Goal: Information Seeking & Learning: Learn about a topic

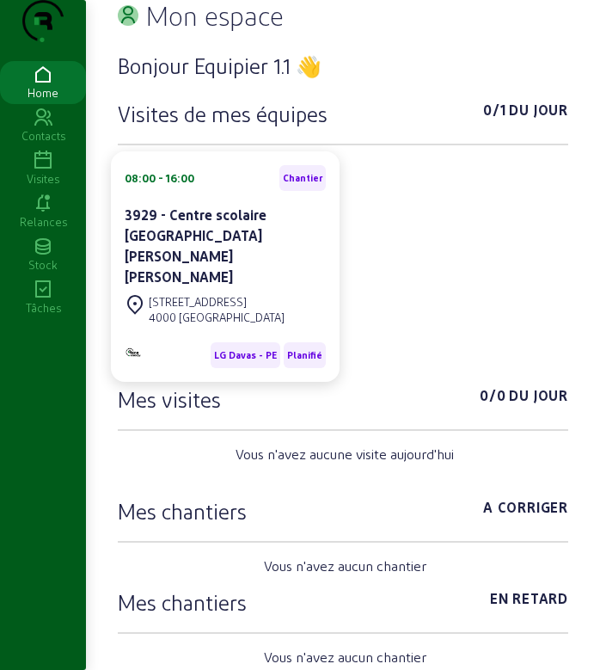
click at [30, 171] on icon at bounding box center [43, 160] width 86 height 21
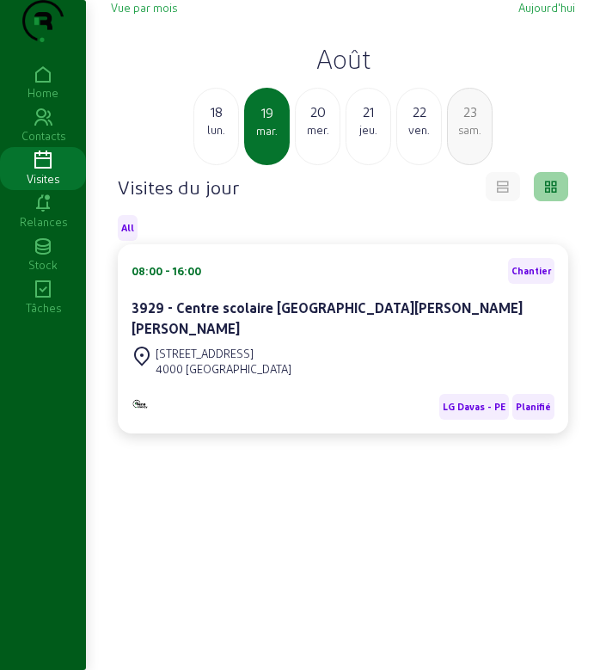
click at [338, 74] on h2 "Août" at bounding box center [343, 58] width 464 height 31
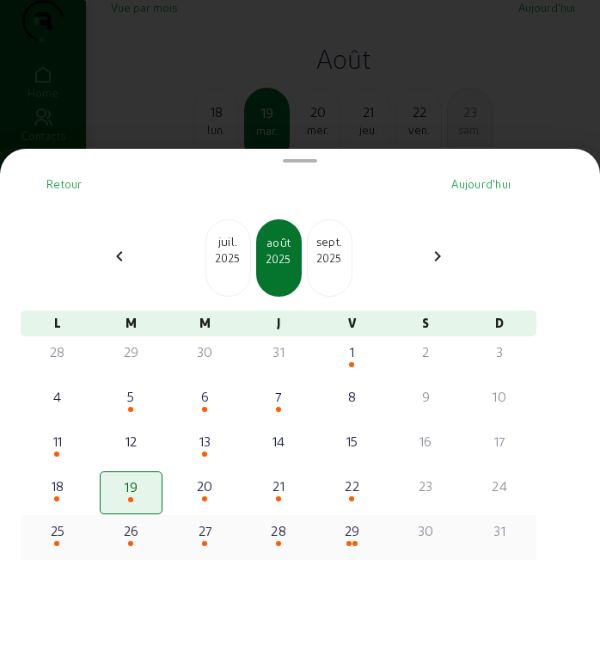
click at [63, 539] on div "25" at bounding box center [58, 530] width 60 height 21
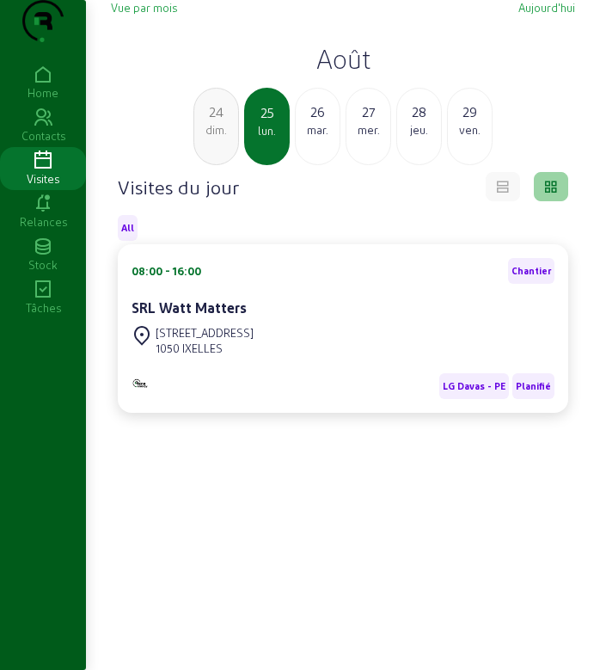
click at [328, 138] on div "mar." at bounding box center [318, 129] width 44 height 15
click at [328, 138] on div "mer." at bounding box center [318, 129] width 44 height 15
click at [328, 138] on div "jeu." at bounding box center [318, 129] width 44 height 15
click at [328, 138] on div "ven." at bounding box center [318, 129] width 44 height 15
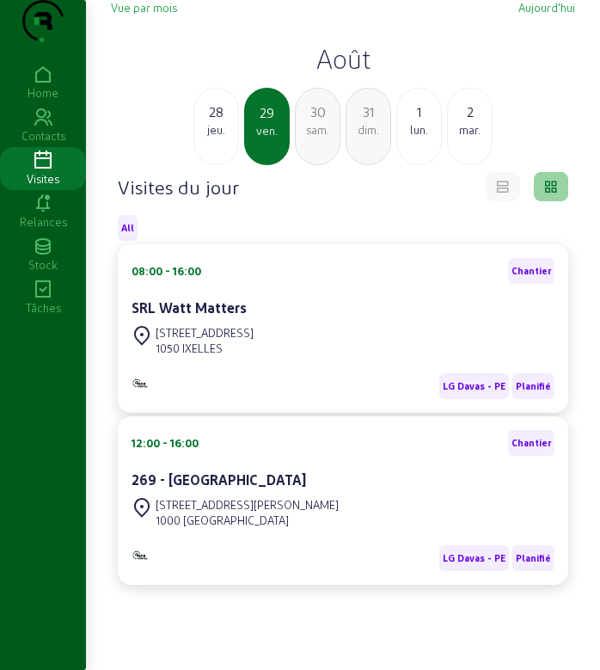
click at [216, 138] on div "jeu." at bounding box center [216, 129] width 44 height 15
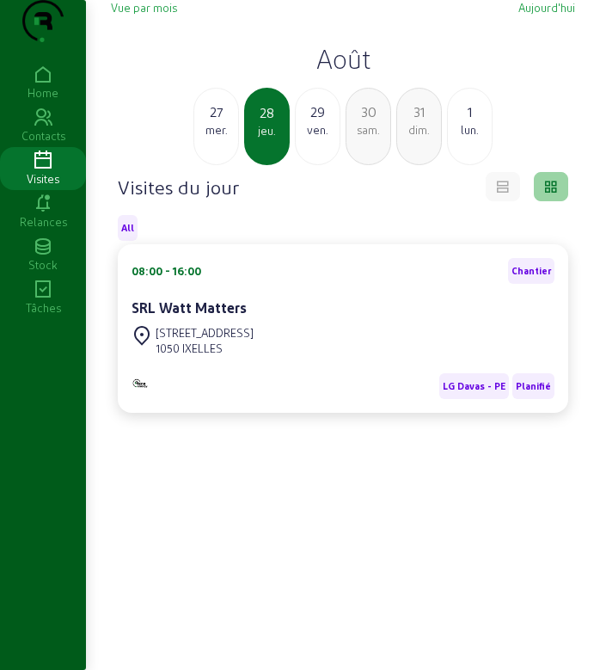
click at [216, 138] on div "mer." at bounding box center [216, 129] width 44 height 15
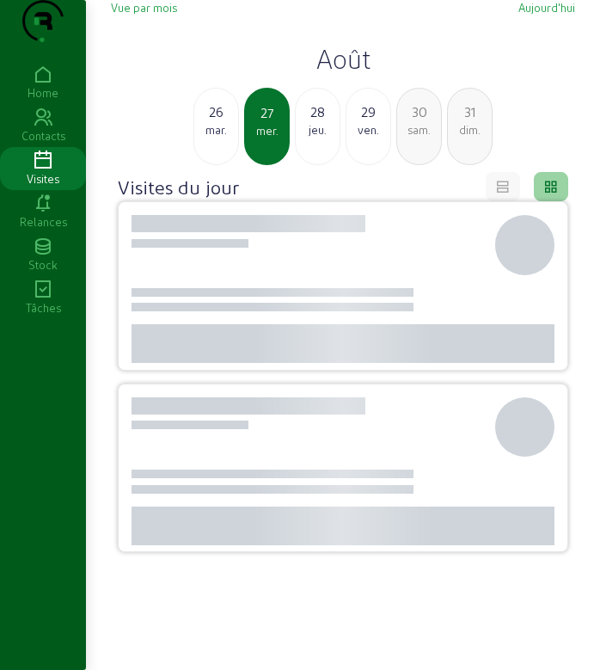
click at [216, 138] on div "mar." at bounding box center [216, 129] width 44 height 15
click at [216, 138] on div "dim." at bounding box center [216, 129] width 44 height 15
click at [216, 138] on div "sam." at bounding box center [216, 129] width 44 height 15
click at [216, 138] on div "ven." at bounding box center [216, 129] width 44 height 15
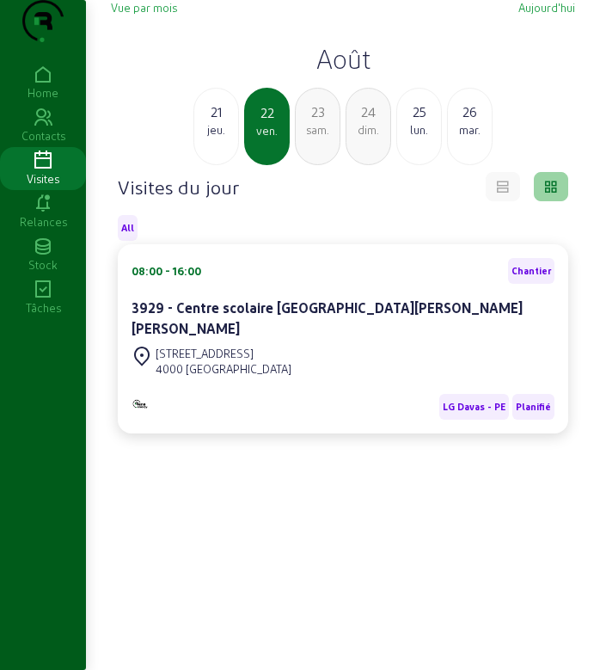
click at [419, 138] on div "lun." at bounding box center [419, 129] width 44 height 15
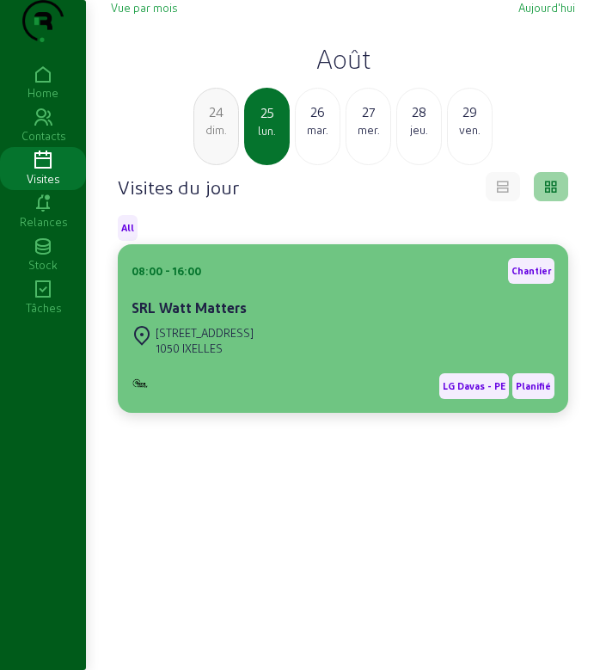
click at [291, 322] on div "SRL Watt Matters" at bounding box center [343, 309] width 423 height 24
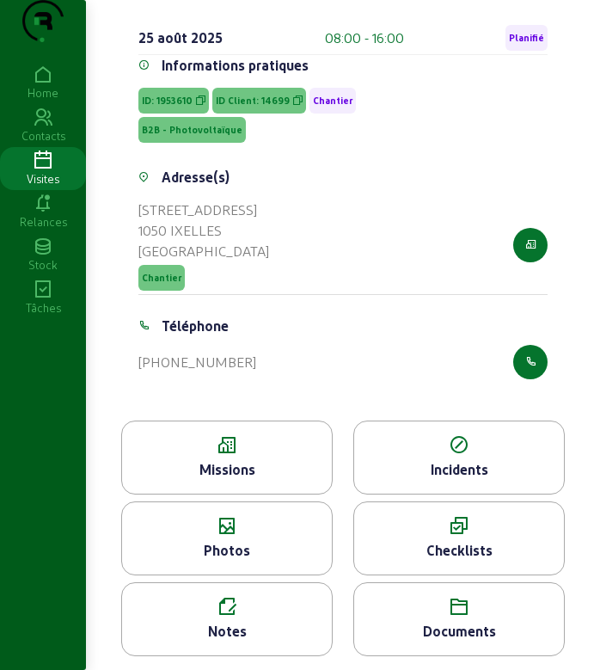
scroll to position [175, 0]
click at [234, 459] on div "Missions" at bounding box center [227, 469] width 210 height 21
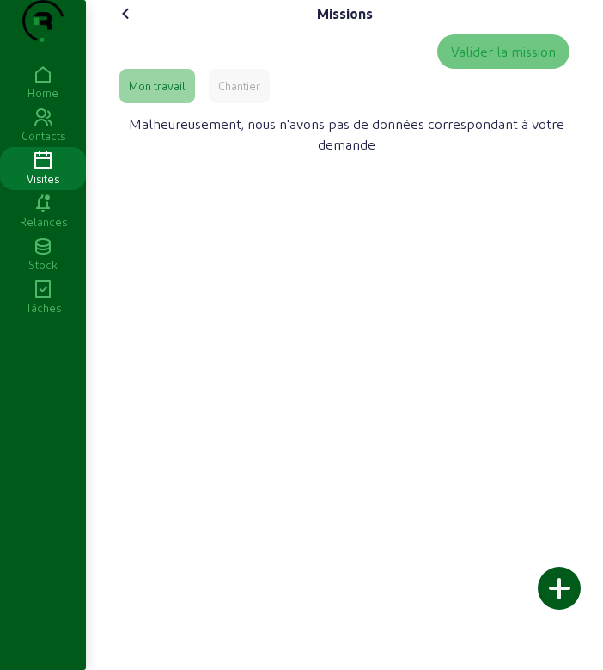
click at [229, 94] on div "Chantier" at bounding box center [239, 85] width 42 height 15
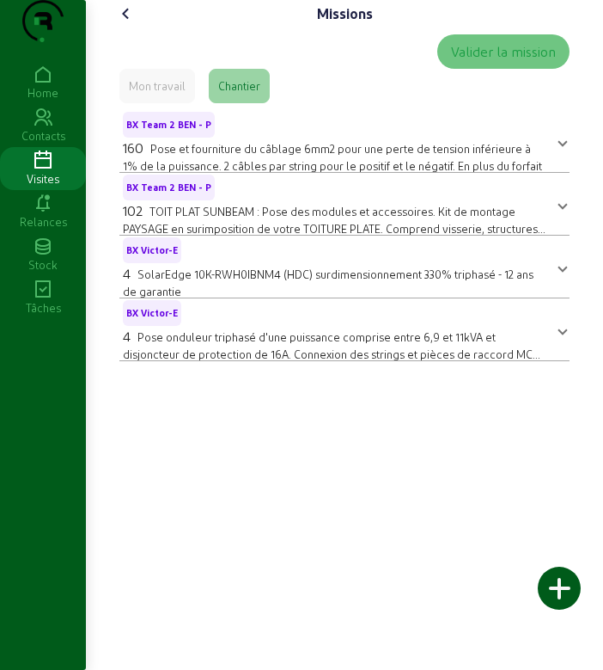
click at [131, 28] on cam-font-icon at bounding box center [127, 14] width 28 height 28
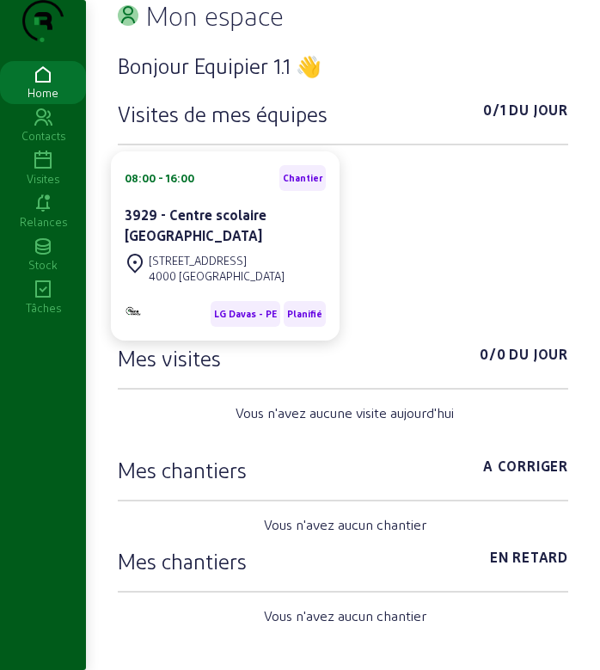
click at [46, 171] on icon at bounding box center [43, 160] width 86 height 21
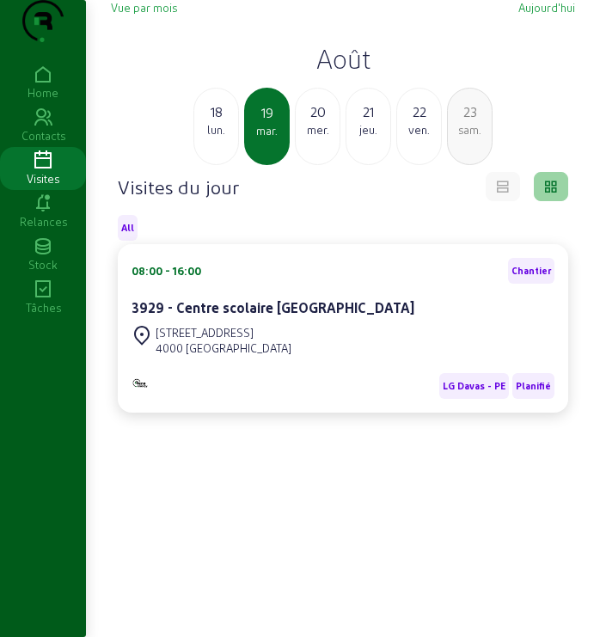
click at [337, 74] on h2 "Août" at bounding box center [343, 58] width 464 height 31
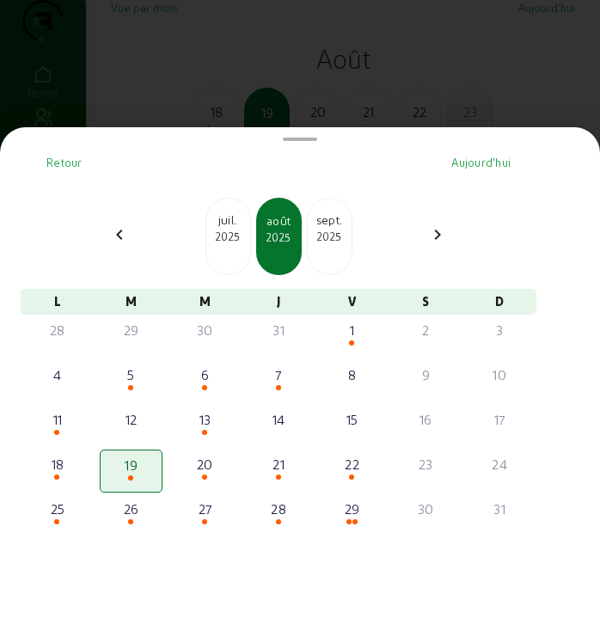
click at [242, 239] on div "2025" at bounding box center [228, 236] width 44 height 15
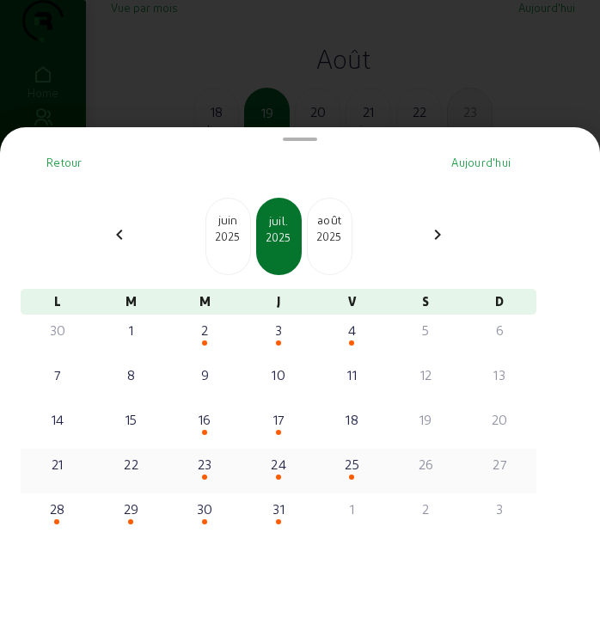
click at [210, 481] on div at bounding box center [205, 478] width 60 height 6
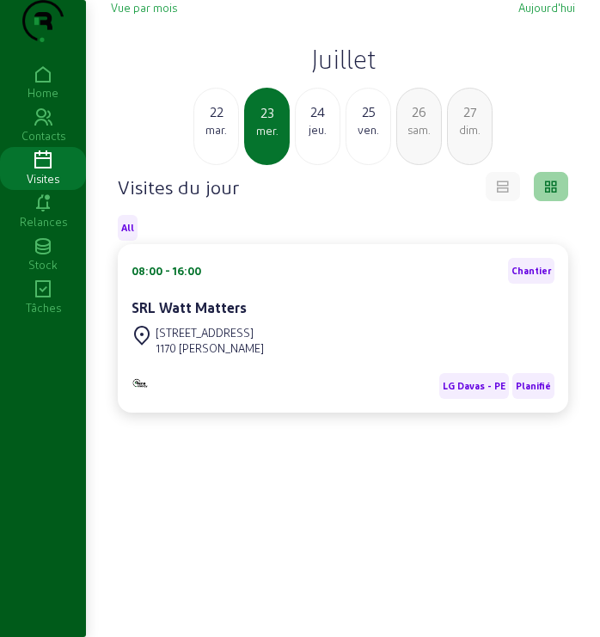
drag, startPoint x: 315, startPoint y: 365, endPoint x: 428, endPoint y: 202, distance: 198.9
click at [428, 202] on div "Vue par mois [DATE] Juillet [DATE] mer. 24 jeu. 25 ven. 26 sam. 27 dim. Visites…" at bounding box center [343, 362] width 485 height 724
click at [411, 201] on div "Visites du jour" at bounding box center [343, 186] width 450 height 29
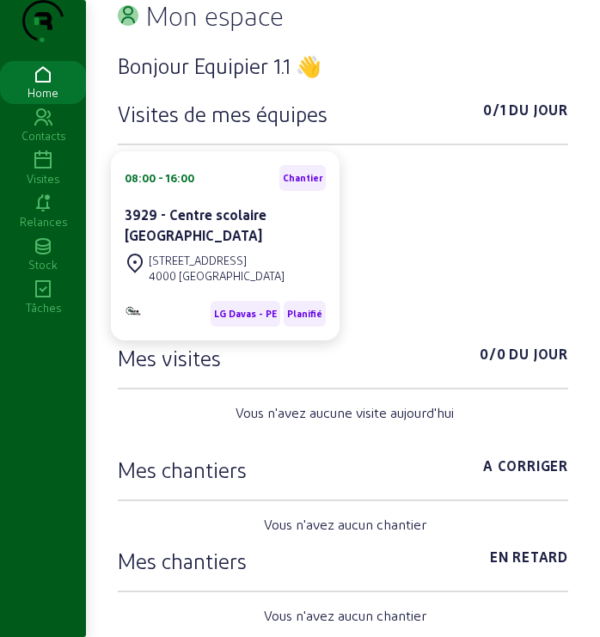
click at [45, 171] on icon at bounding box center [43, 160] width 86 height 21
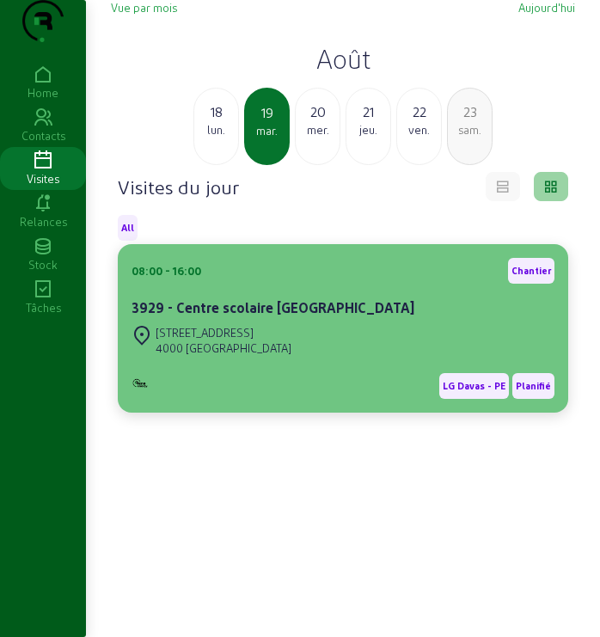
click at [336, 315] on cam-card-title "3929 - Centre scolaire [GEOGRAPHIC_DATA]" at bounding box center [273, 307] width 283 height 16
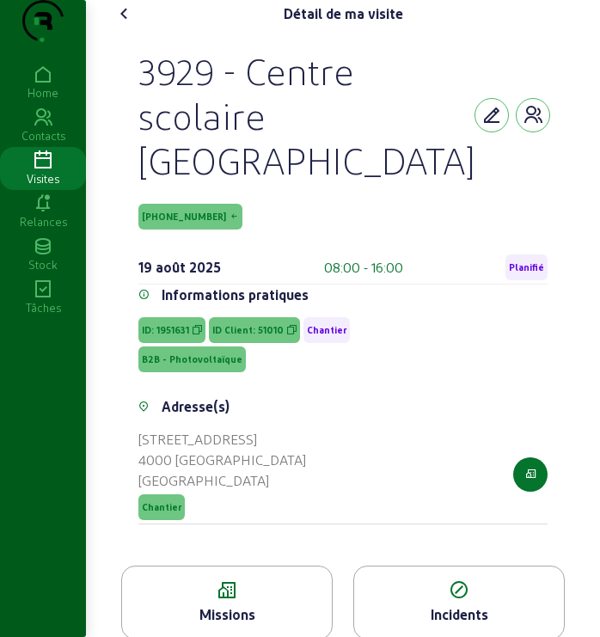
drag, startPoint x: 141, startPoint y: 104, endPoint x: 377, endPoint y: 188, distance: 251.0
click at [377, 182] on div "3929 - Centre scolaire [GEOGRAPHIC_DATA]" at bounding box center [306, 115] width 336 height 134
copy div "3929 - Centre scolaire [GEOGRAPHIC_DATA]"
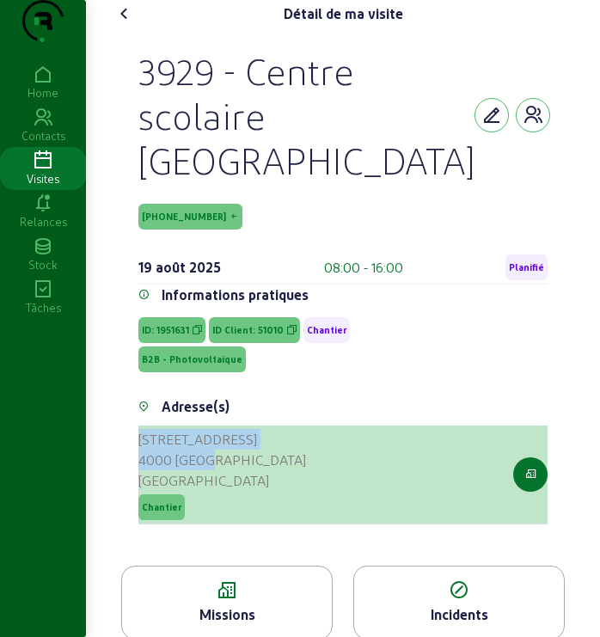
drag, startPoint x: 140, startPoint y: 471, endPoint x: 218, endPoint y: 491, distance: 80.7
click at [218, 491] on cam-list-title "Rue Saint-Gilles, 90c 4000 LIÈGE Belgique" at bounding box center [222, 460] width 168 height 62
copy cam-list-title "Rue Saint-Gilles, 90c 4000 LIÈGE"
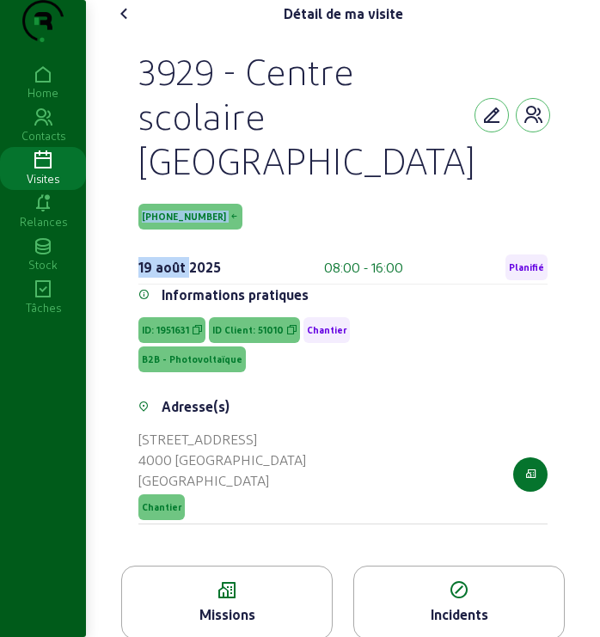
drag, startPoint x: 174, startPoint y: 247, endPoint x: 187, endPoint y: 267, distance: 24.3
click at [187, 267] on div "3929 - Centre scolaire Saint-Benoît Saint-Servais 51010-3-1 19 août 2025 08:00 …" at bounding box center [343, 297] width 450 height 538
copy div "51010-3-1 19 août"
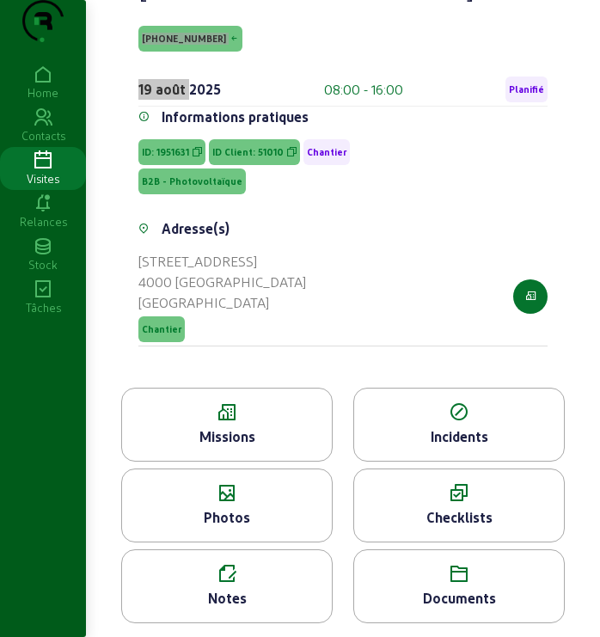
scroll to position [212, 0]
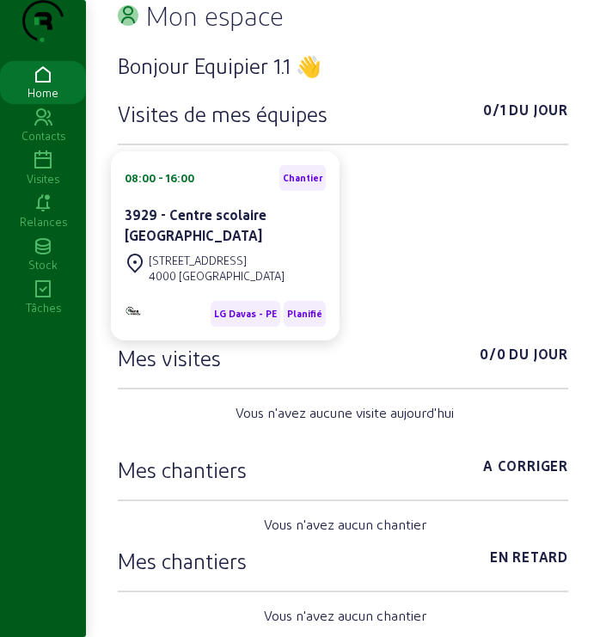
click at [46, 171] on icon at bounding box center [43, 160] width 86 height 21
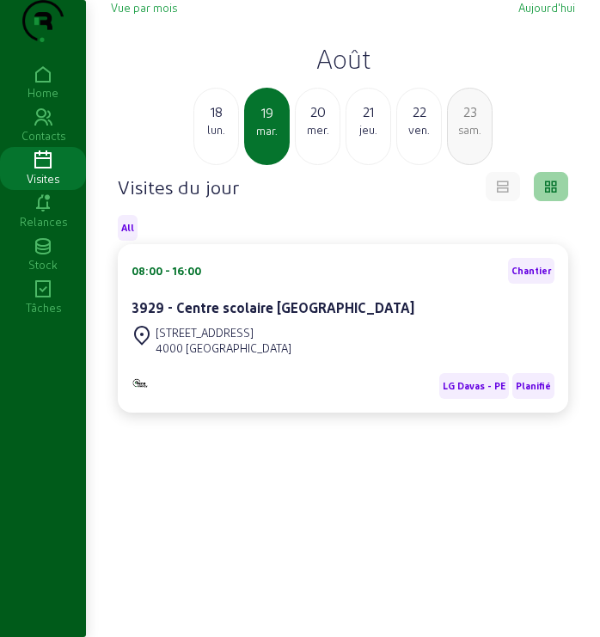
click at [340, 74] on h2 "Août" at bounding box center [343, 58] width 464 height 31
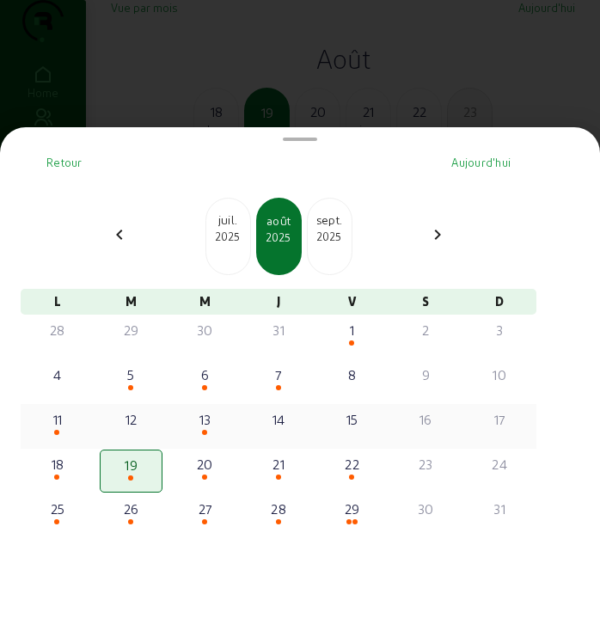
click at [208, 436] on div at bounding box center [205, 433] width 60 height 6
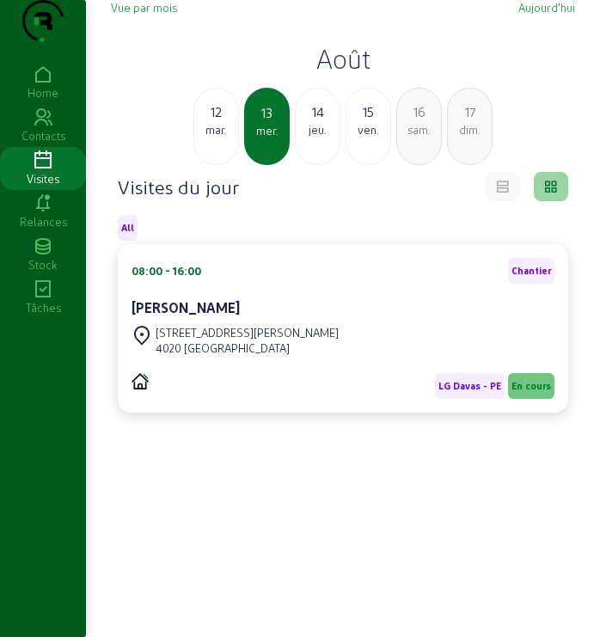
click at [223, 340] on div "Boulevard Emile de Laveleye, 113" at bounding box center [247, 332] width 183 height 15
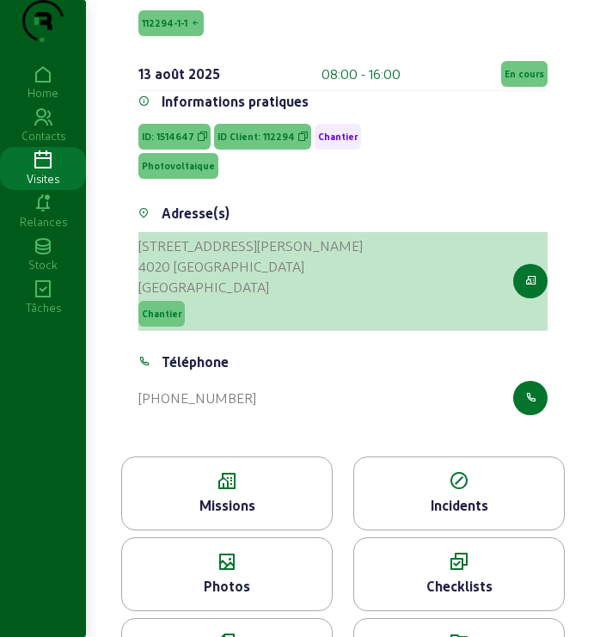
scroll to position [207, 0]
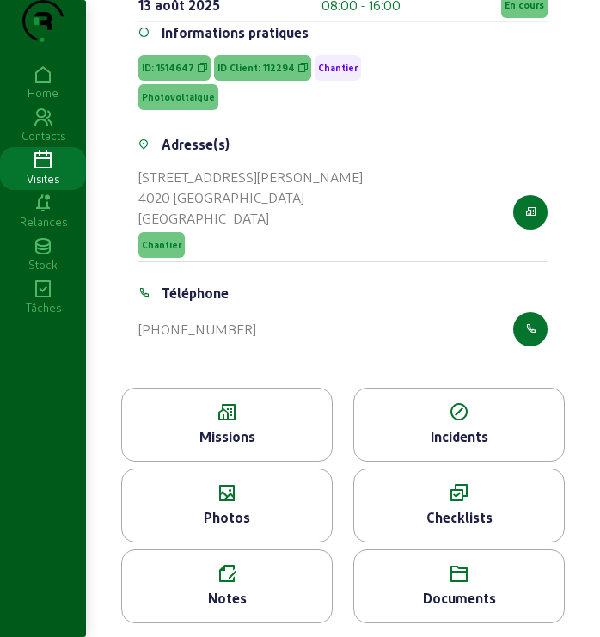
click at [432, 511] on div "Checklists" at bounding box center [459, 517] width 210 height 21
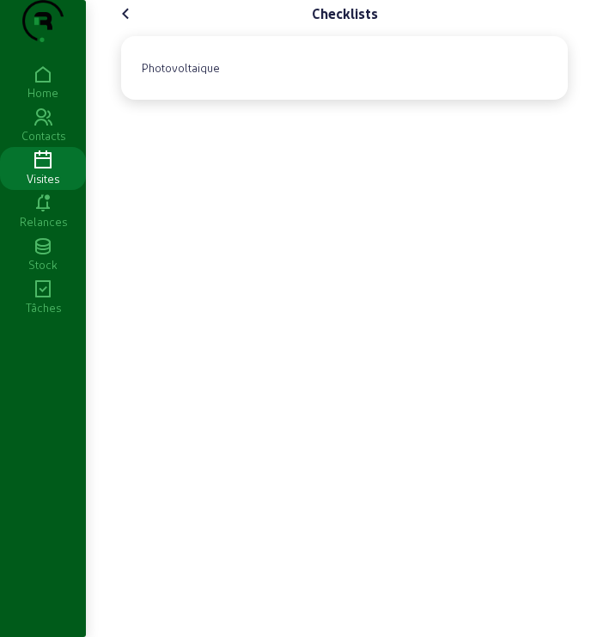
click at [123, 24] on icon at bounding box center [126, 13] width 21 height 21
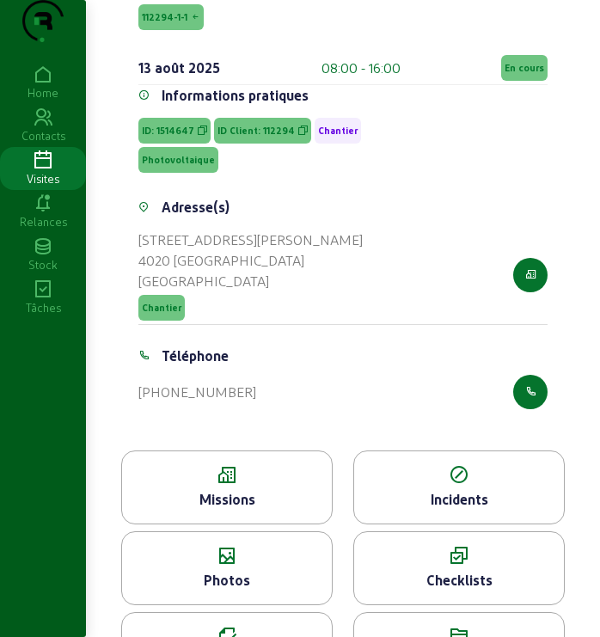
scroll to position [207, 0]
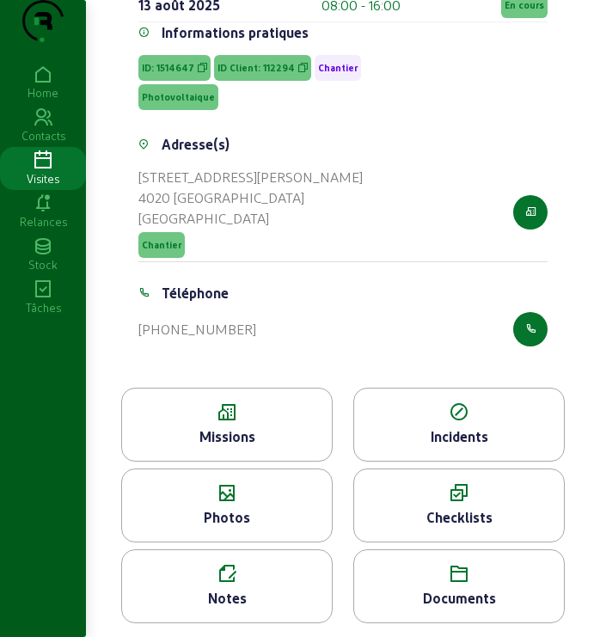
click at [217, 575] on icon at bounding box center [227, 574] width 210 height 21
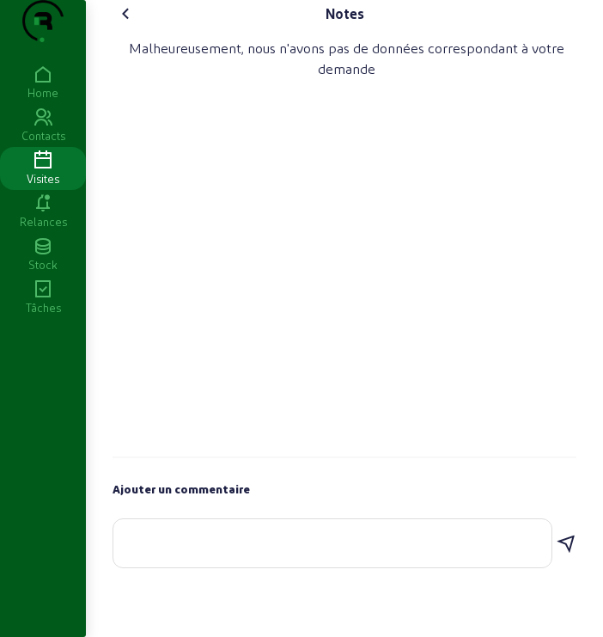
click at [128, 24] on icon at bounding box center [126, 13] width 21 height 21
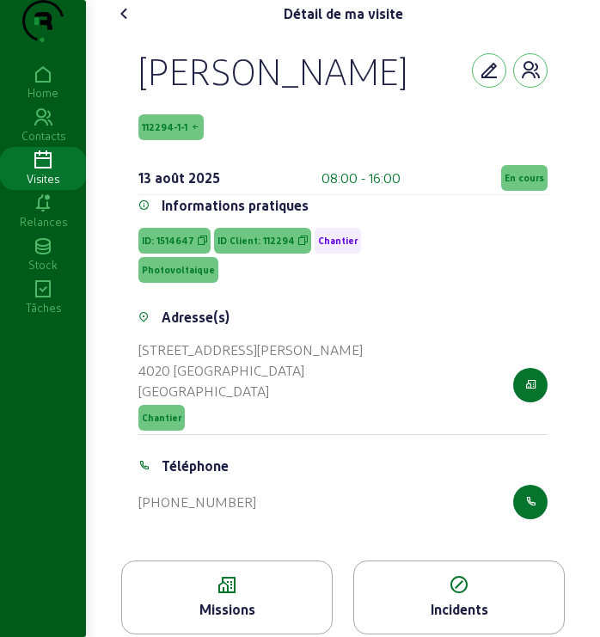
click at [179, 133] on span "112294-1-1" at bounding box center [165, 127] width 46 height 12
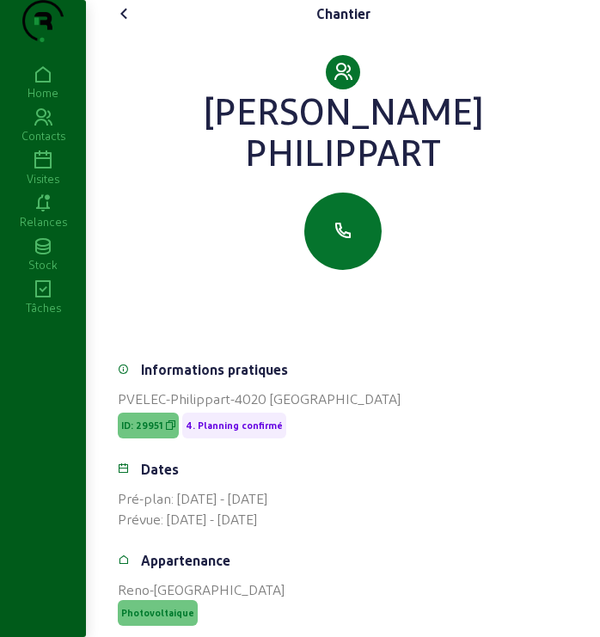
click at [121, 24] on icon at bounding box center [124, 13] width 21 height 21
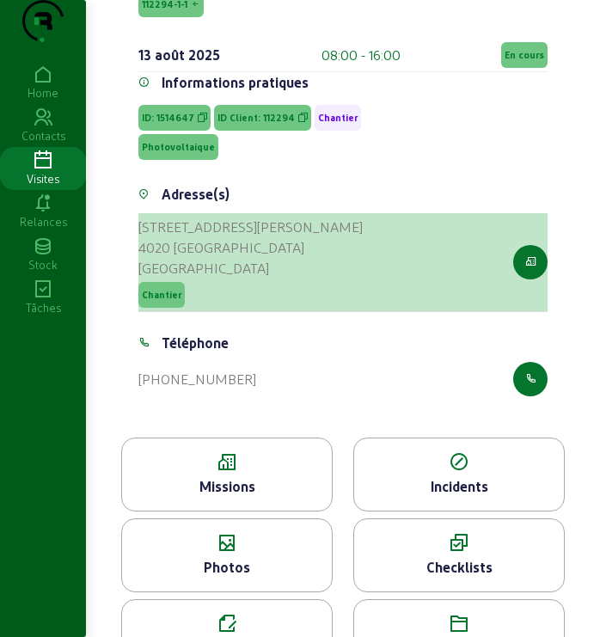
scroll to position [207, 0]
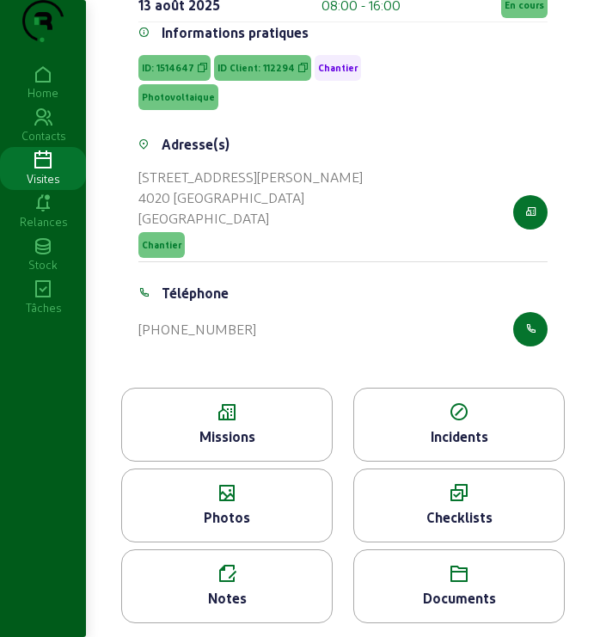
click at [202, 423] on div "Missions" at bounding box center [226, 425] width 211 height 74
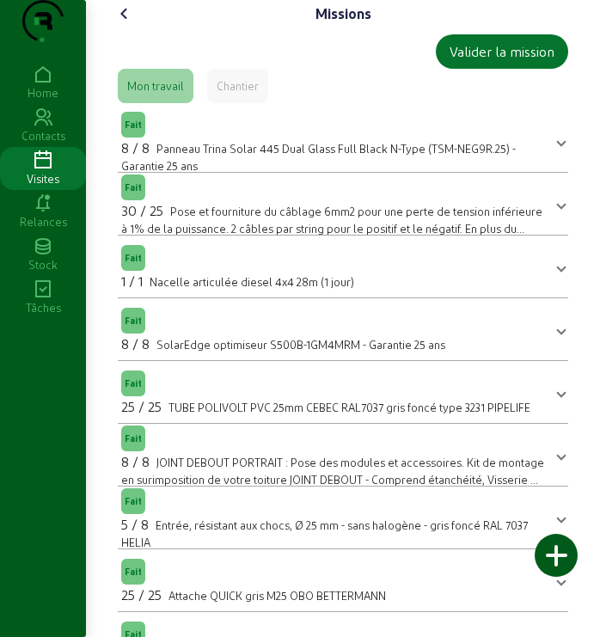
click at [116, 63] on div "Valider la mission Mon travail Chantier Fait 8 / 8 Panneau Trina Solar 445 Dual…" at bounding box center [343, 512] width 464 height 968
click at [124, 24] on icon at bounding box center [124, 13] width 21 height 21
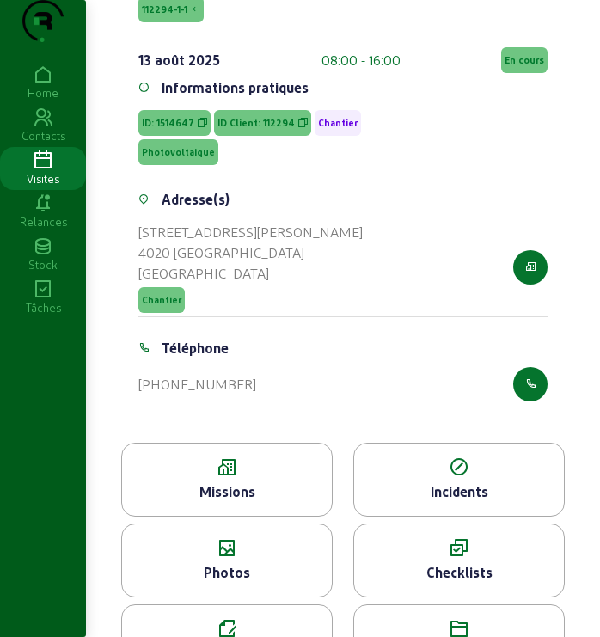
scroll to position [207, 0]
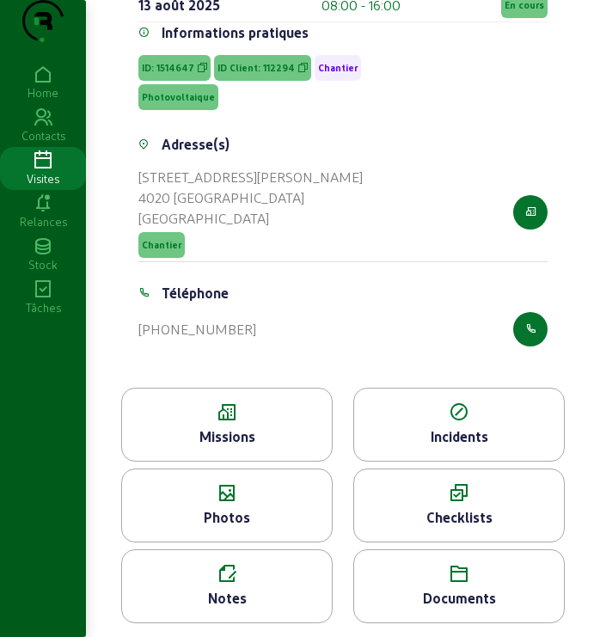
click at [454, 573] on icon at bounding box center [459, 574] width 210 height 21
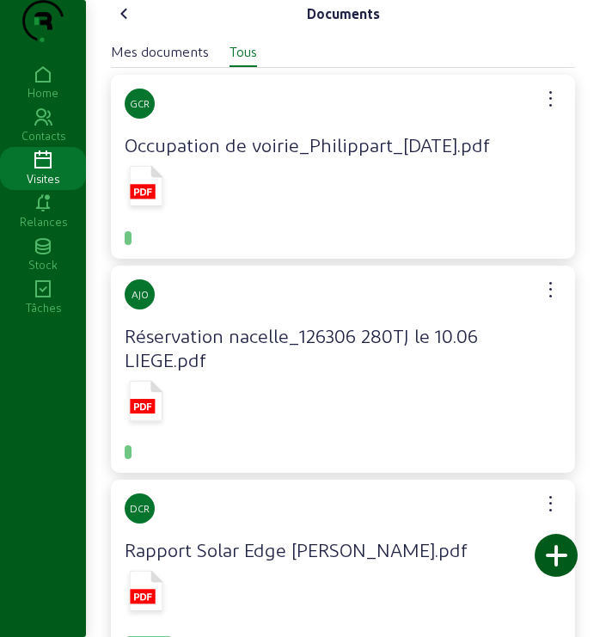
click at [161, 62] on div "Mes documents" at bounding box center [160, 51] width 98 height 21
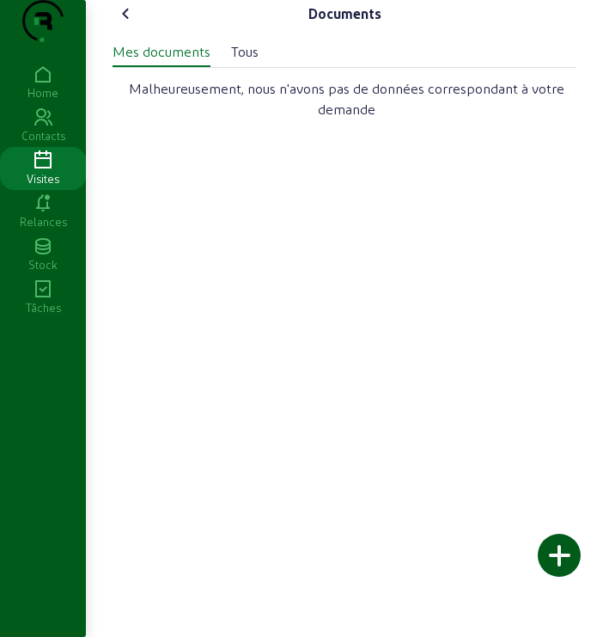
click at [241, 62] on div "Tous" at bounding box center [245, 51] width 28 height 21
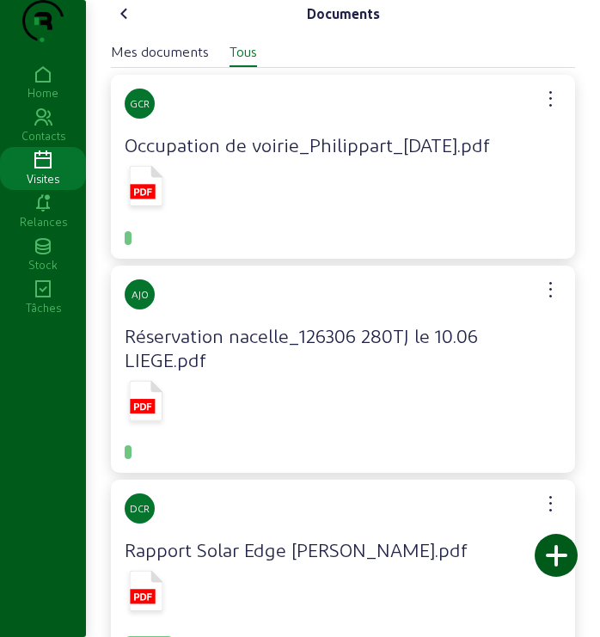
click at [126, 24] on icon at bounding box center [124, 13] width 21 height 21
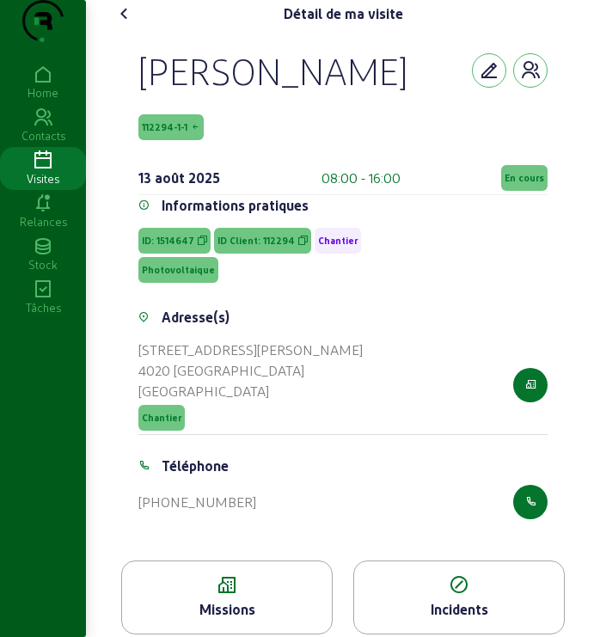
drag, startPoint x: 144, startPoint y: 111, endPoint x: 417, endPoint y: 96, distance: 273.8
click at [417, 93] on div "Michel Philippart" at bounding box center [342, 70] width 409 height 45
click at [395, 147] on div "Michel Philippart 112294-1-1 13 août 2025 08:00 - 16:00 En cours" at bounding box center [342, 121] width 409 height 147
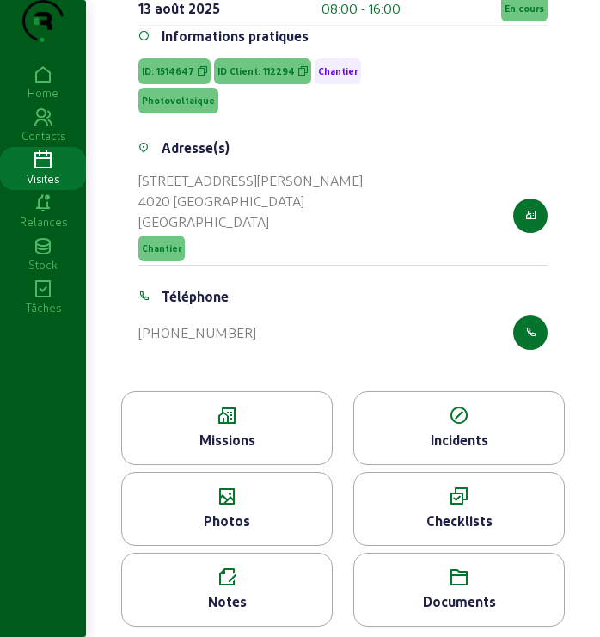
scroll to position [207, 0]
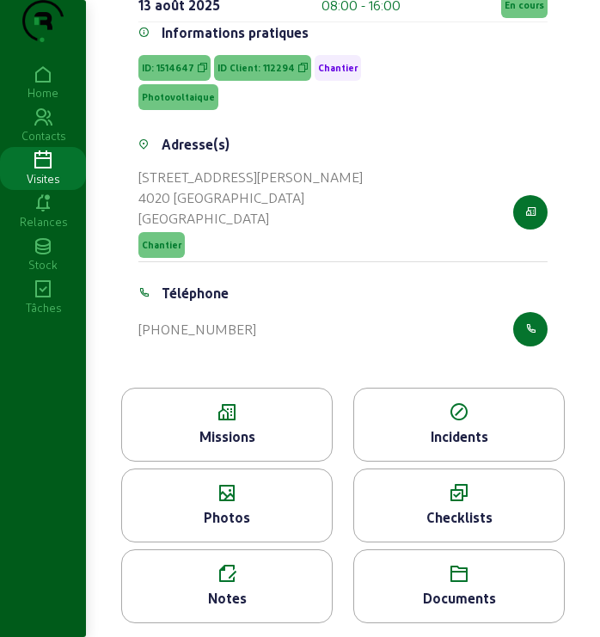
click at [235, 430] on div "Missions" at bounding box center [227, 436] width 210 height 21
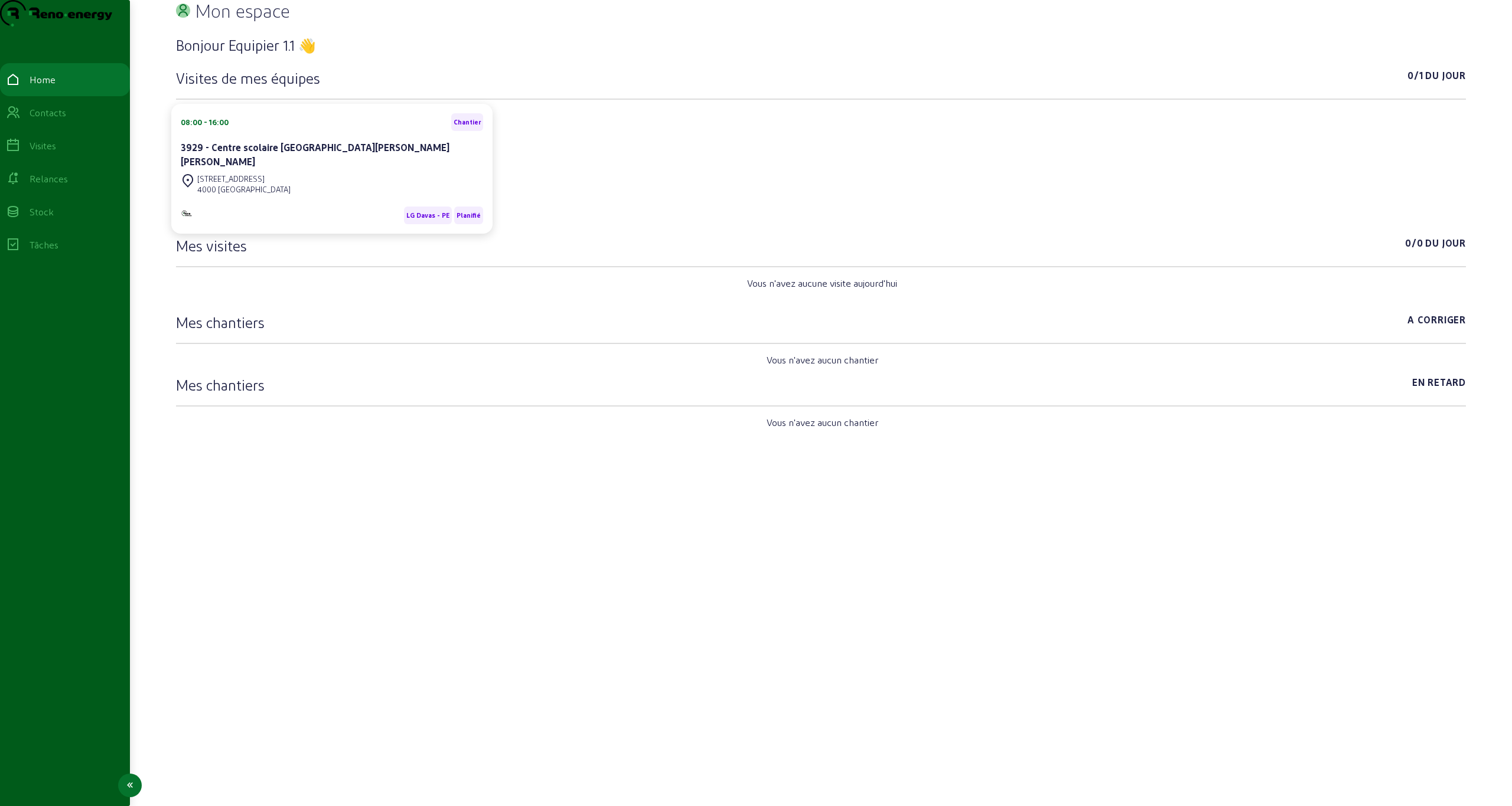
click at [65, 87] on div "Home" at bounding box center [65, 80] width 118 height 14
click at [91, 153] on div "Visites" at bounding box center [65, 146] width 118 height 14
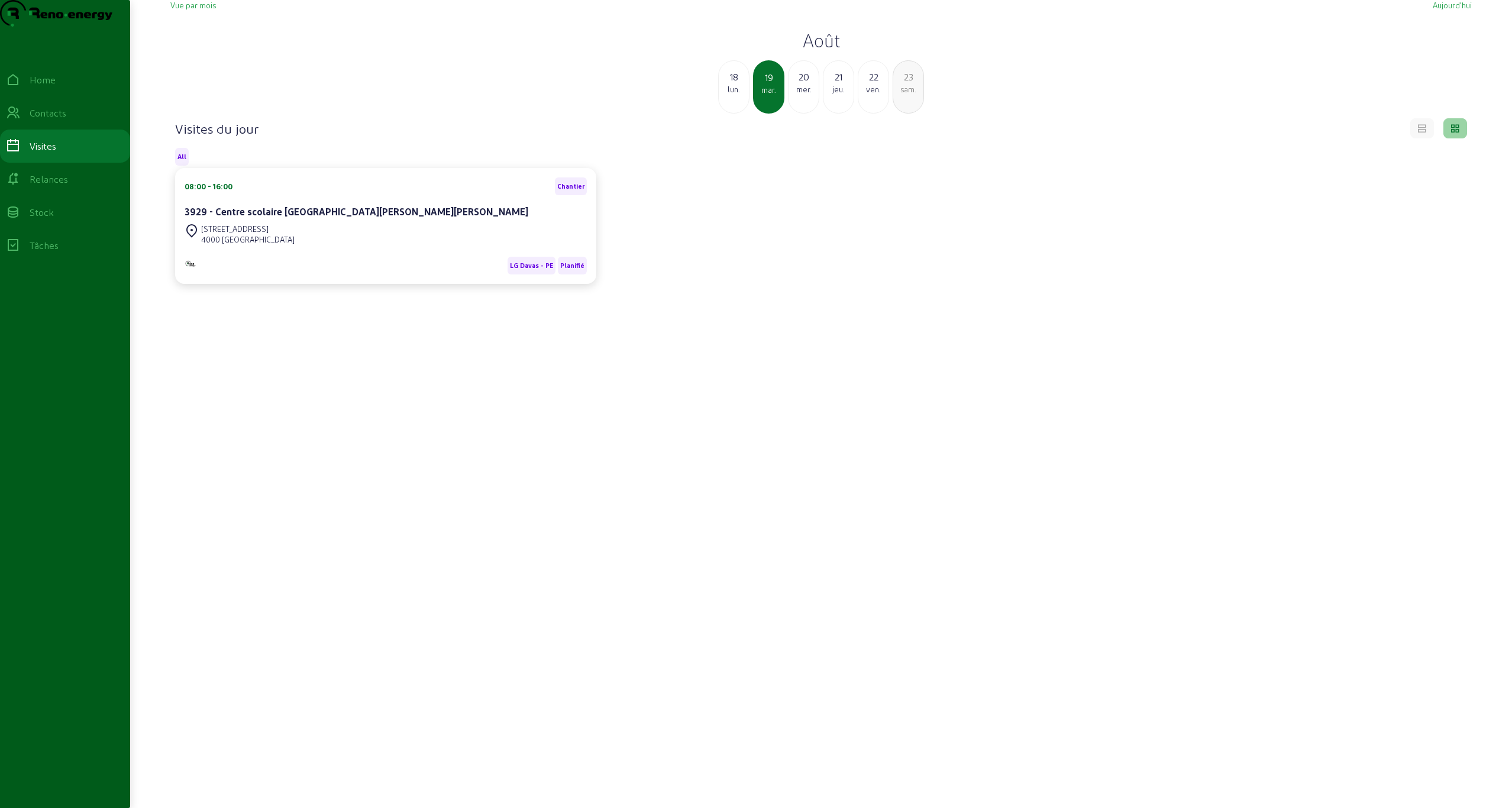
click at [415, 51] on h2 "Août" at bounding box center [821, 40] width 1301 height 21
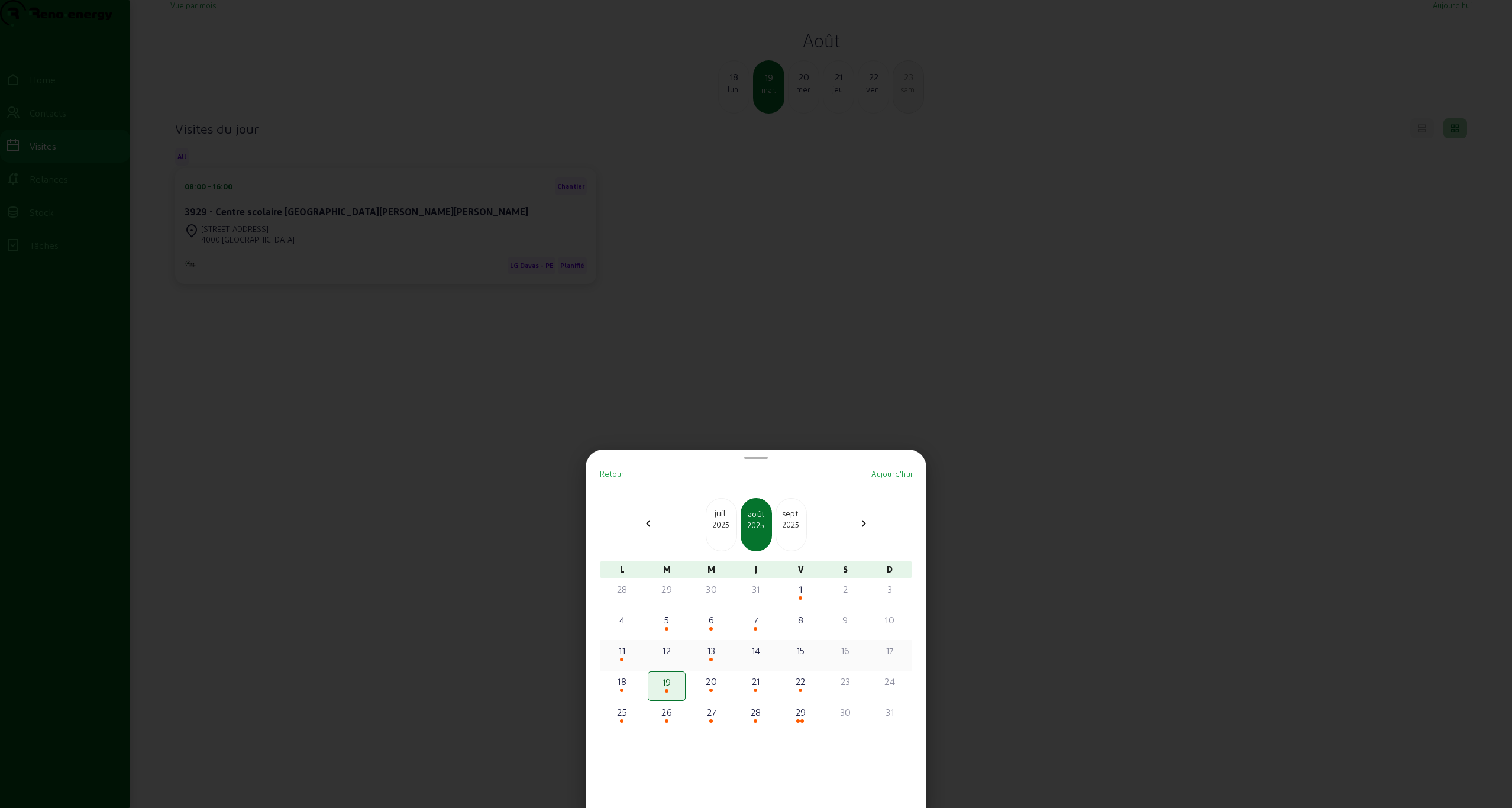
click at [415, 438] on div "13" at bounding box center [711, 650] width 35 height 14
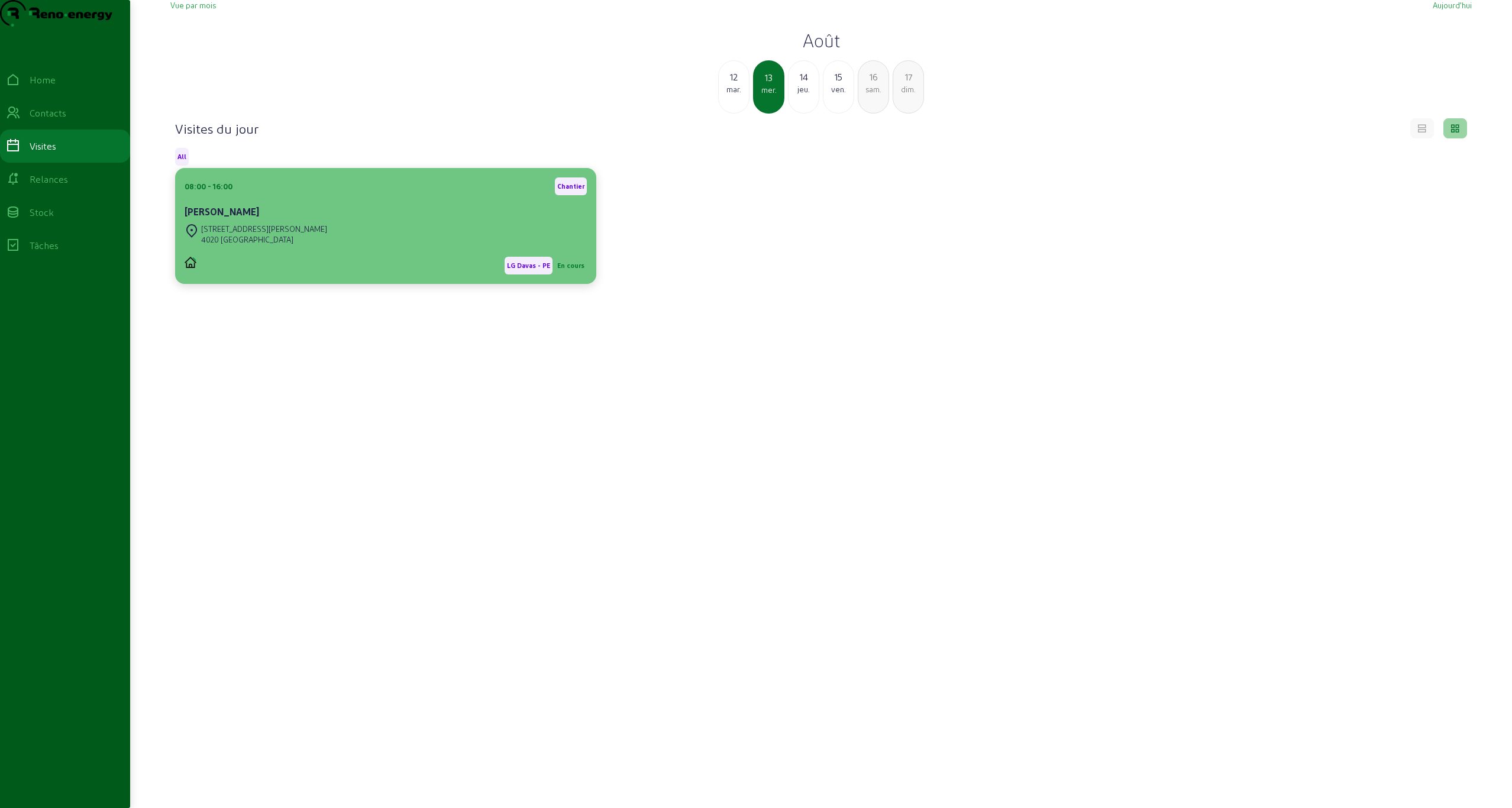
click at [311, 222] on div "08:00 - 16:00 Chantier Michel Philippart" at bounding box center [385, 200] width 403 height 44
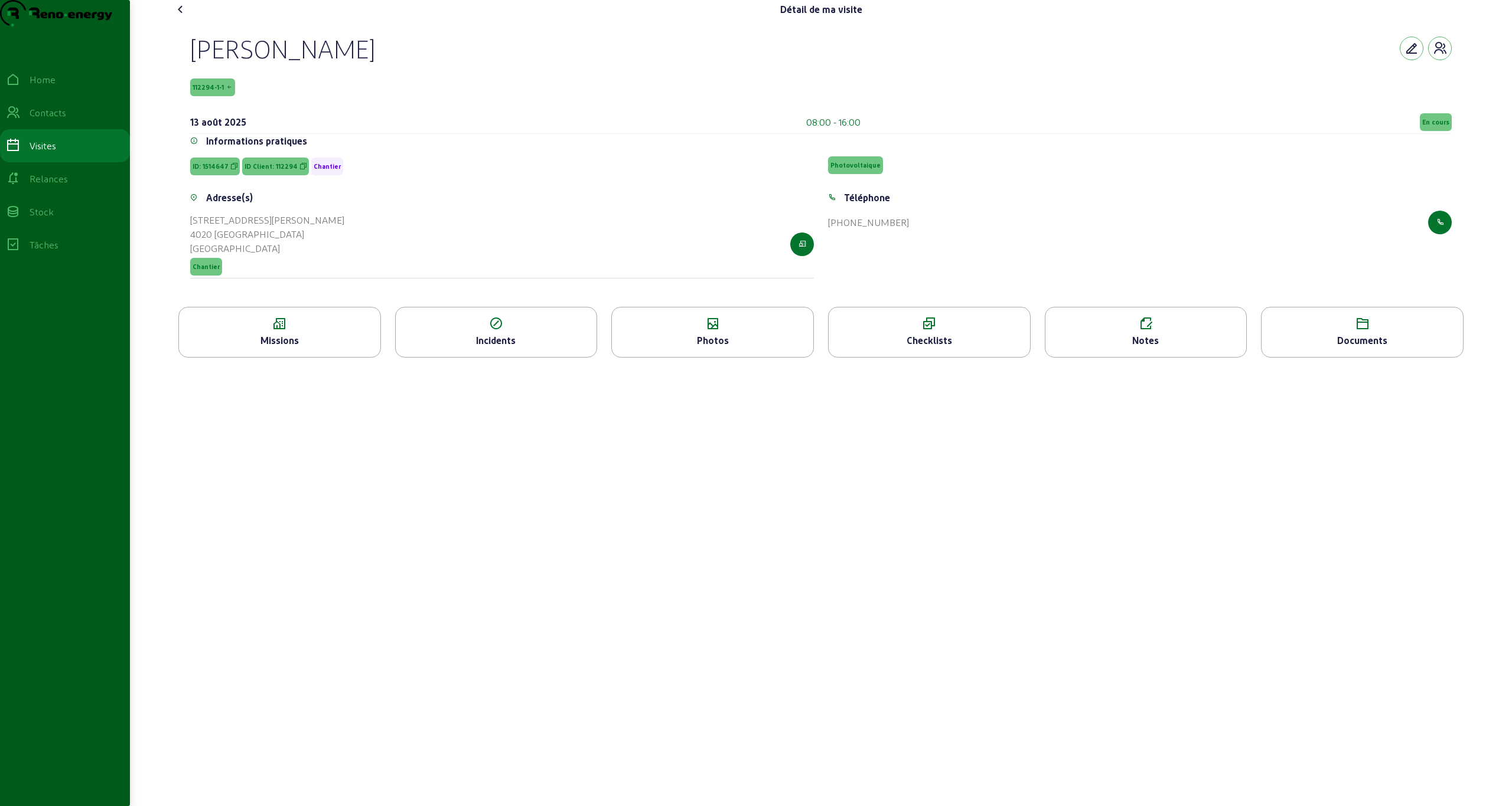
click at [414, 331] on icon at bounding box center [1362, 324] width 201 height 14
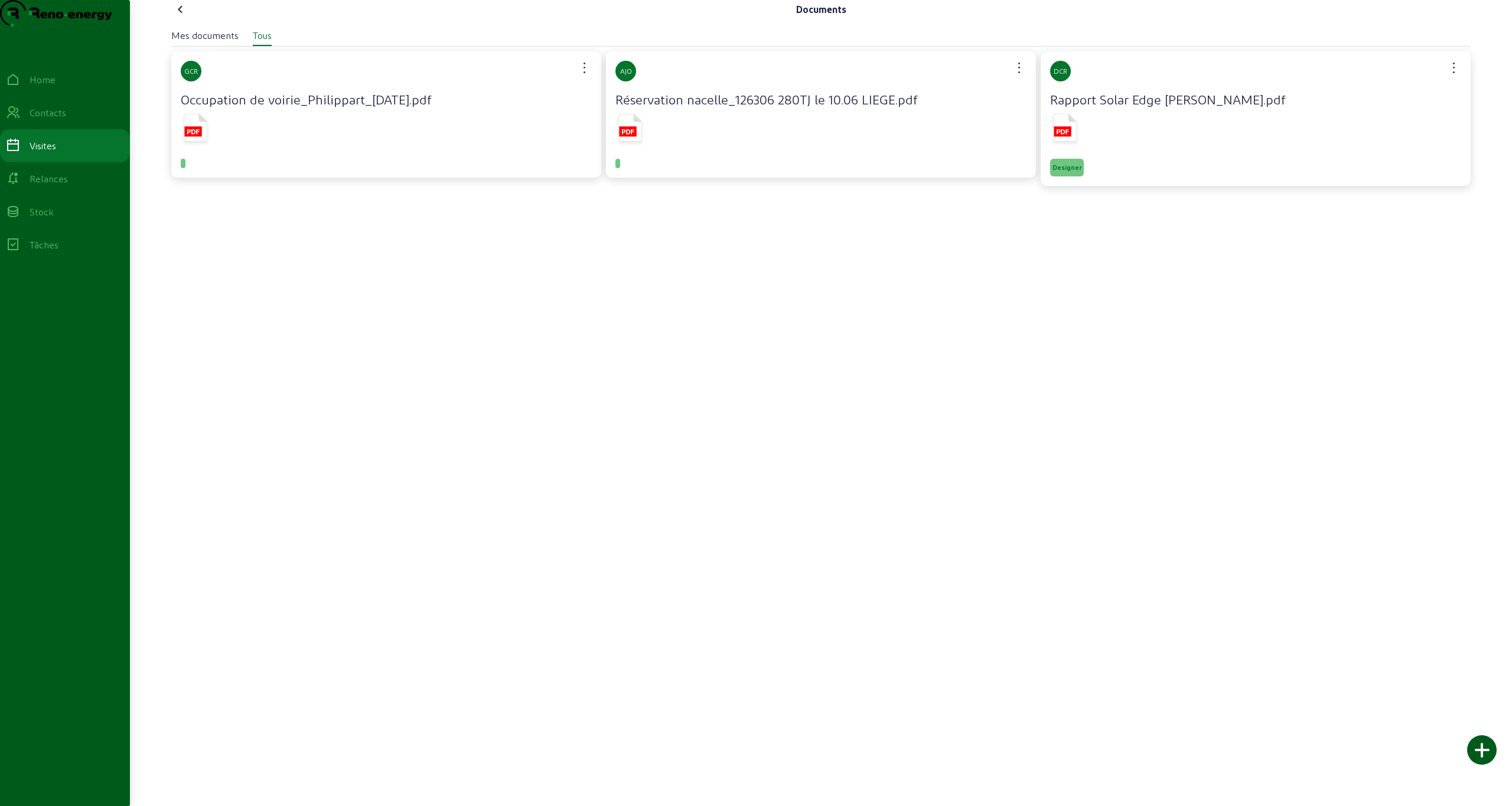
click at [184, 142] on icon at bounding box center [195, 128] width 23 height 29
click at [414, 107] on h4 "Rapport Solar Edge Philippart Michel.pdf" at bounding box center [1255, 99] width 411 height 16
click at [209, 43] on div "Mes documents" at bounding box center [205, 35] width 67 height 14
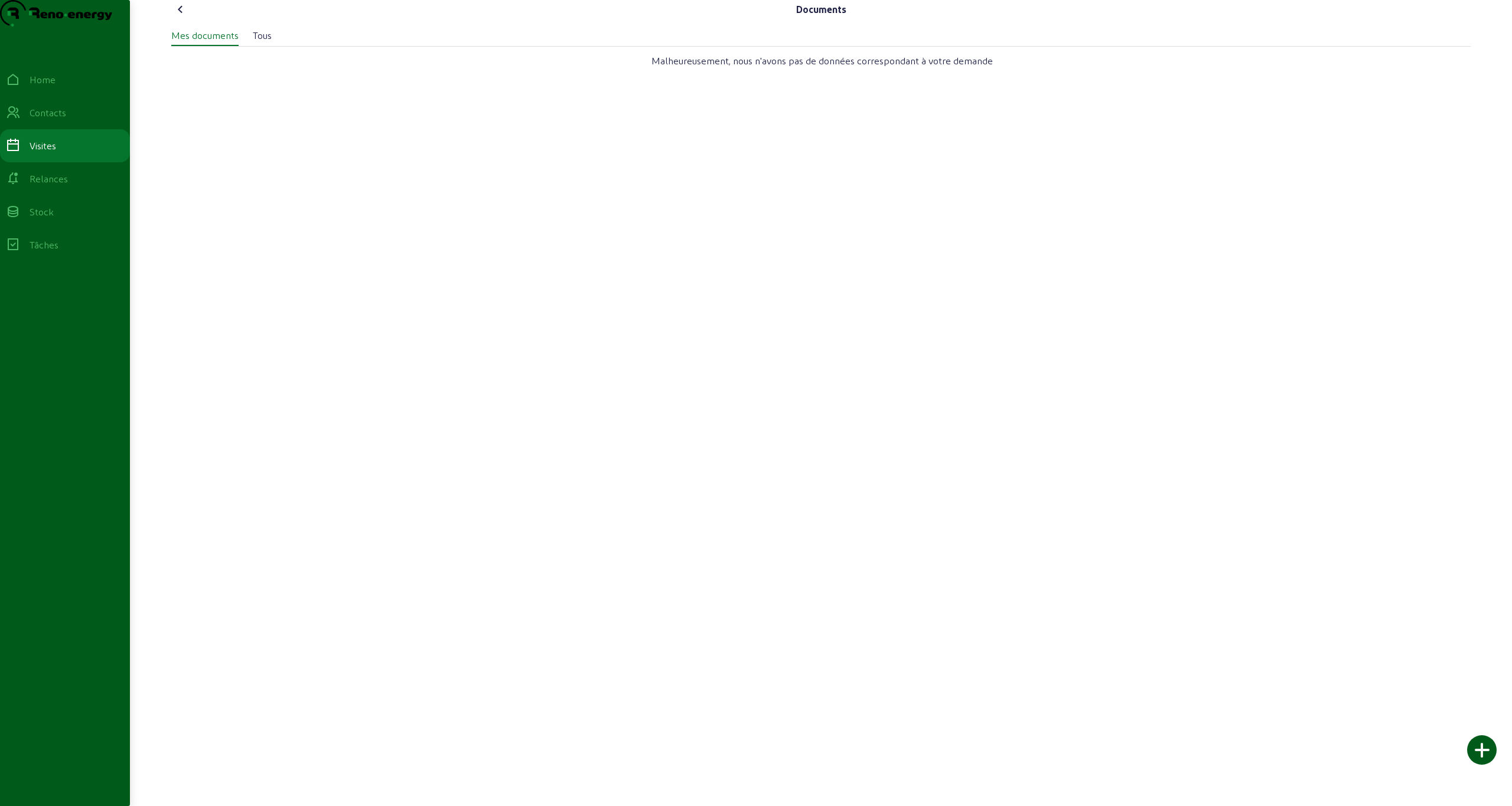
click at [174, 16] on icon at bounding box center [181, 9] width 14 height 14
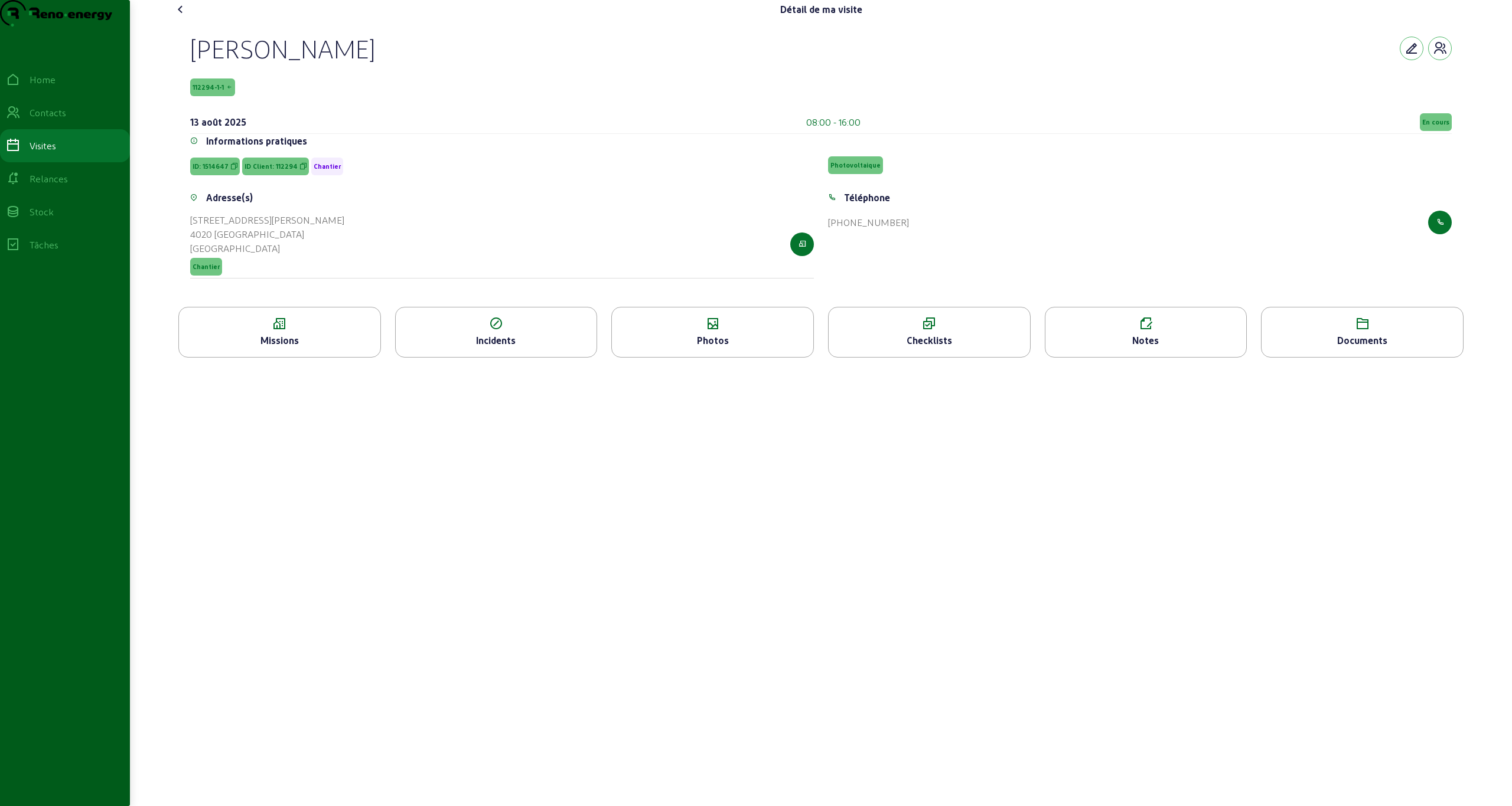
click at [414, 331] on icon at bounding box center [929, 324] width 201 height 14
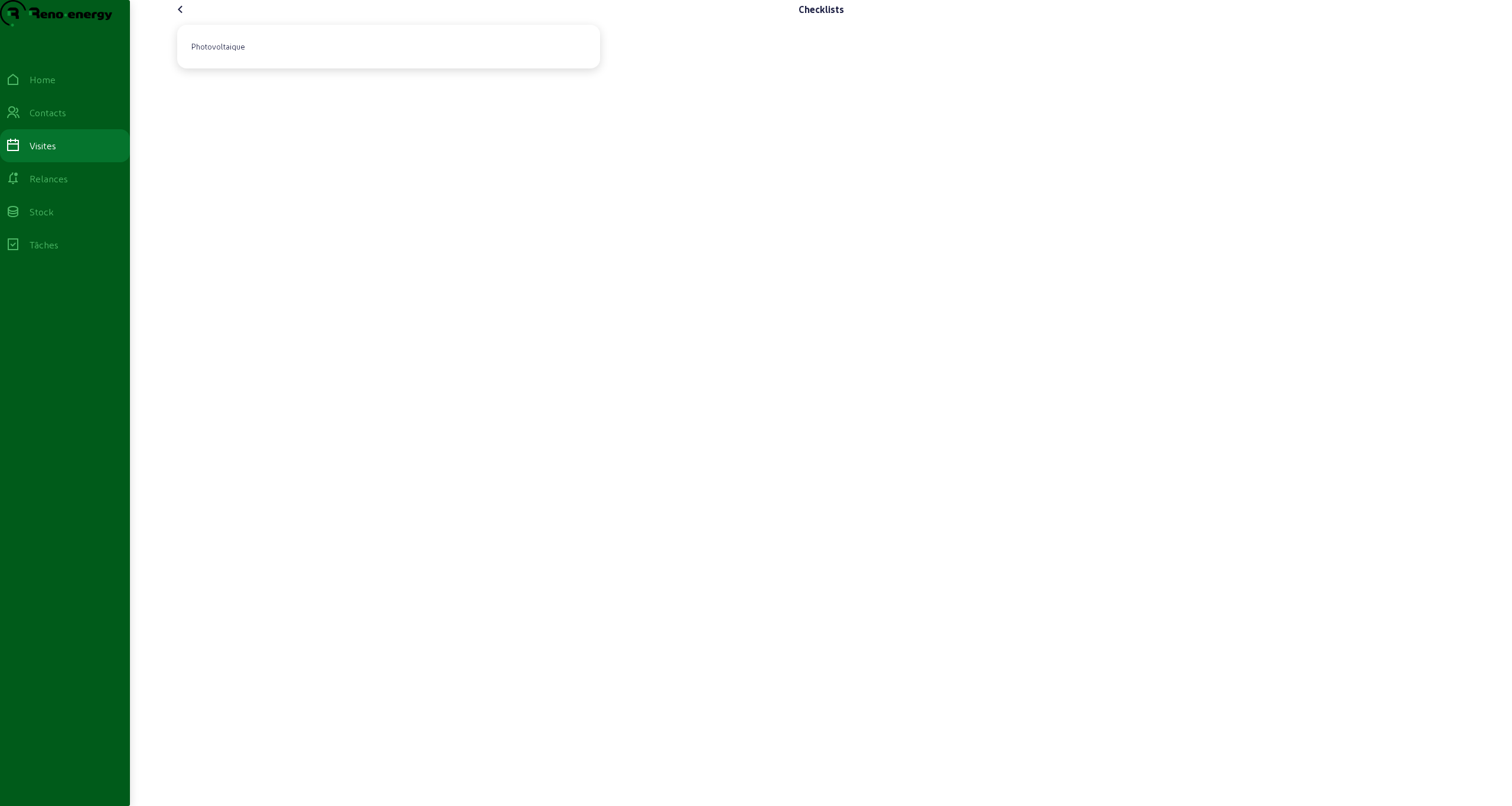
click at [175, 16] on icon at bounding box center [181, 9] width 14 height 14
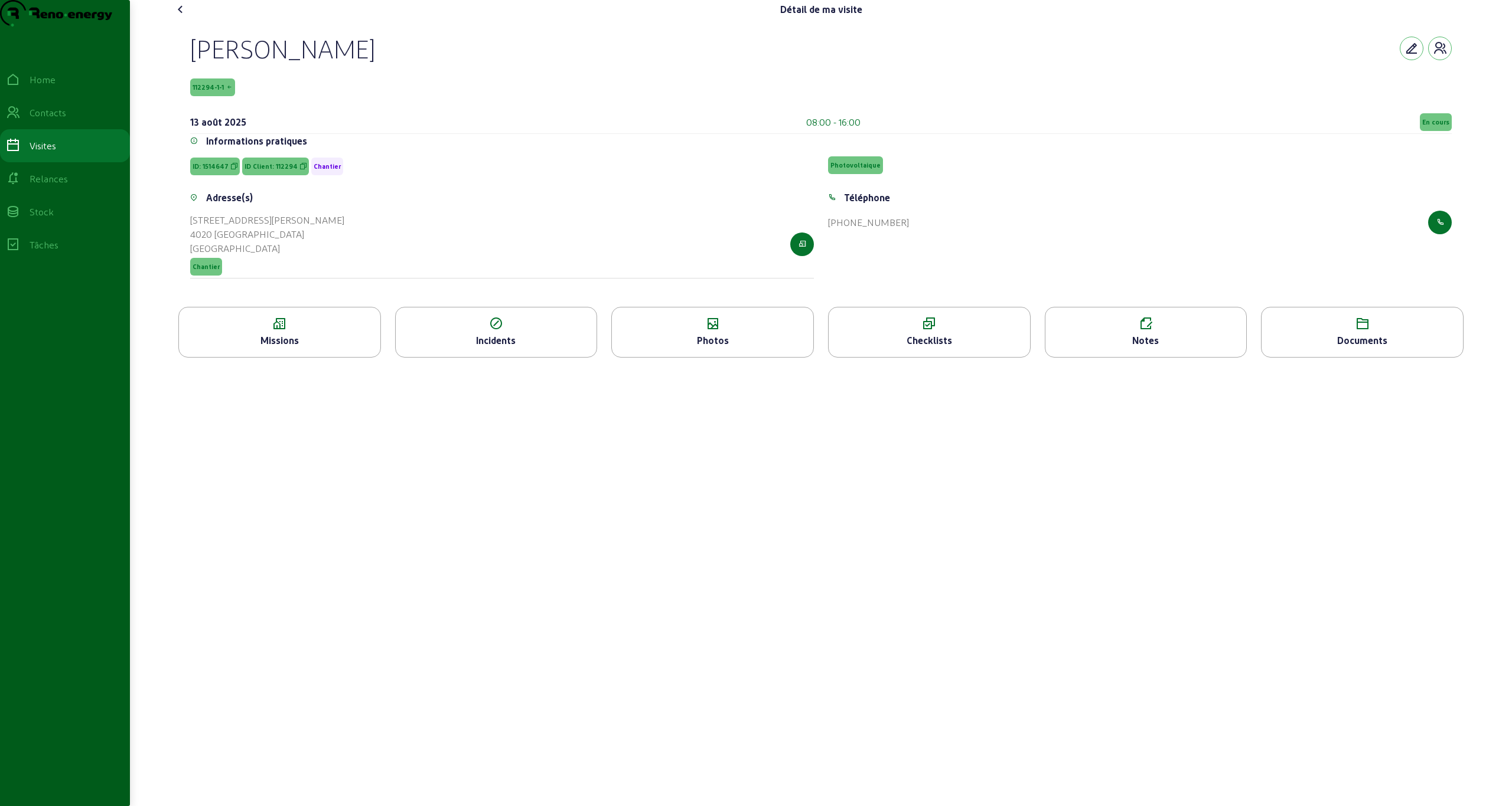
click at [414, 347] on div "Notes" at bounding box center [1146, 341] width 201 height 14
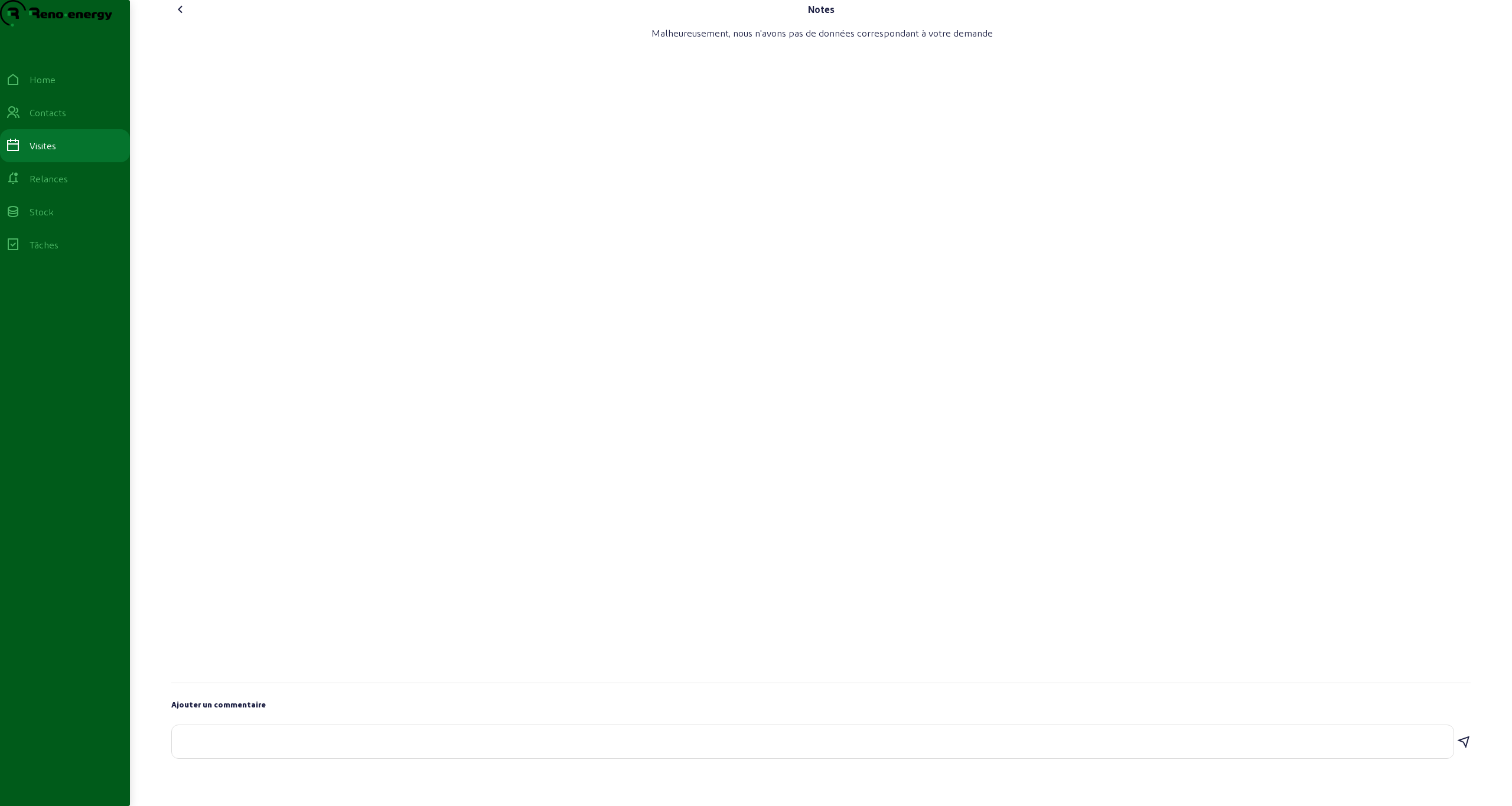
click at [184, 16] on icon at bounding box center [181, 9] width 14 height 14
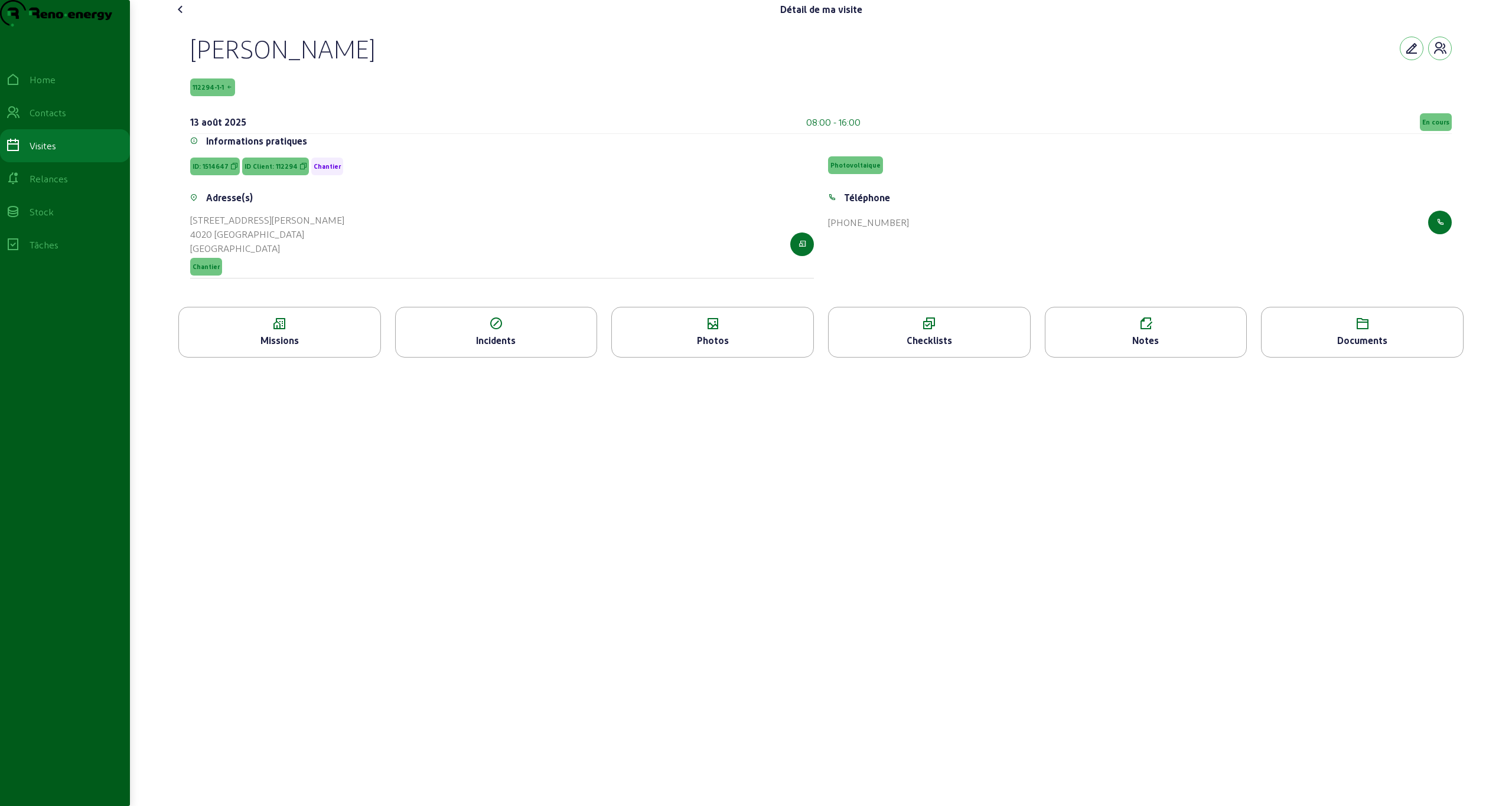
click at [414, 331] on icon at bounding box center [1362, 324] width 201 height 14
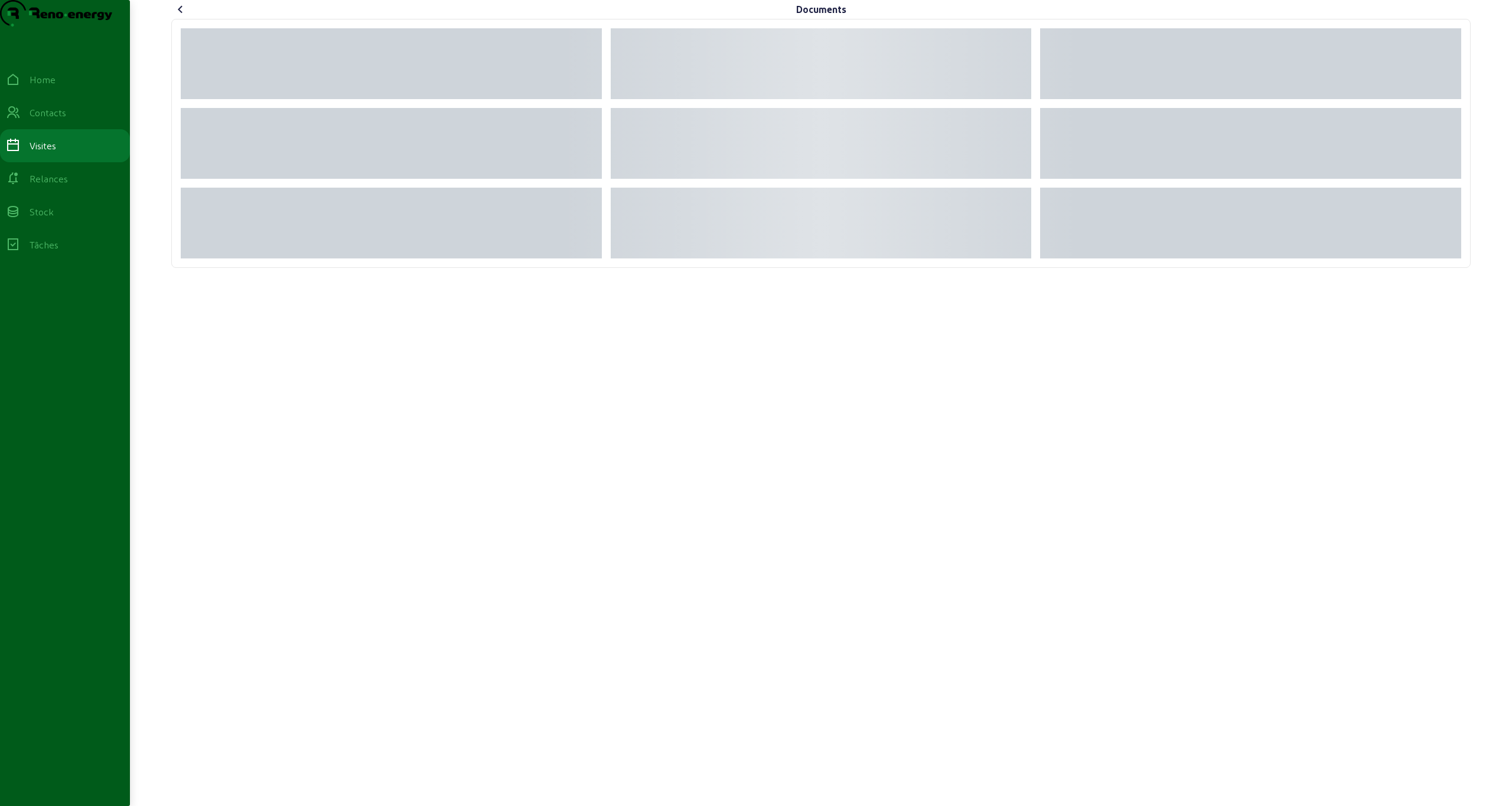
click at [181, 16] on icon at bounding box center [181, 9] width 14 height 14
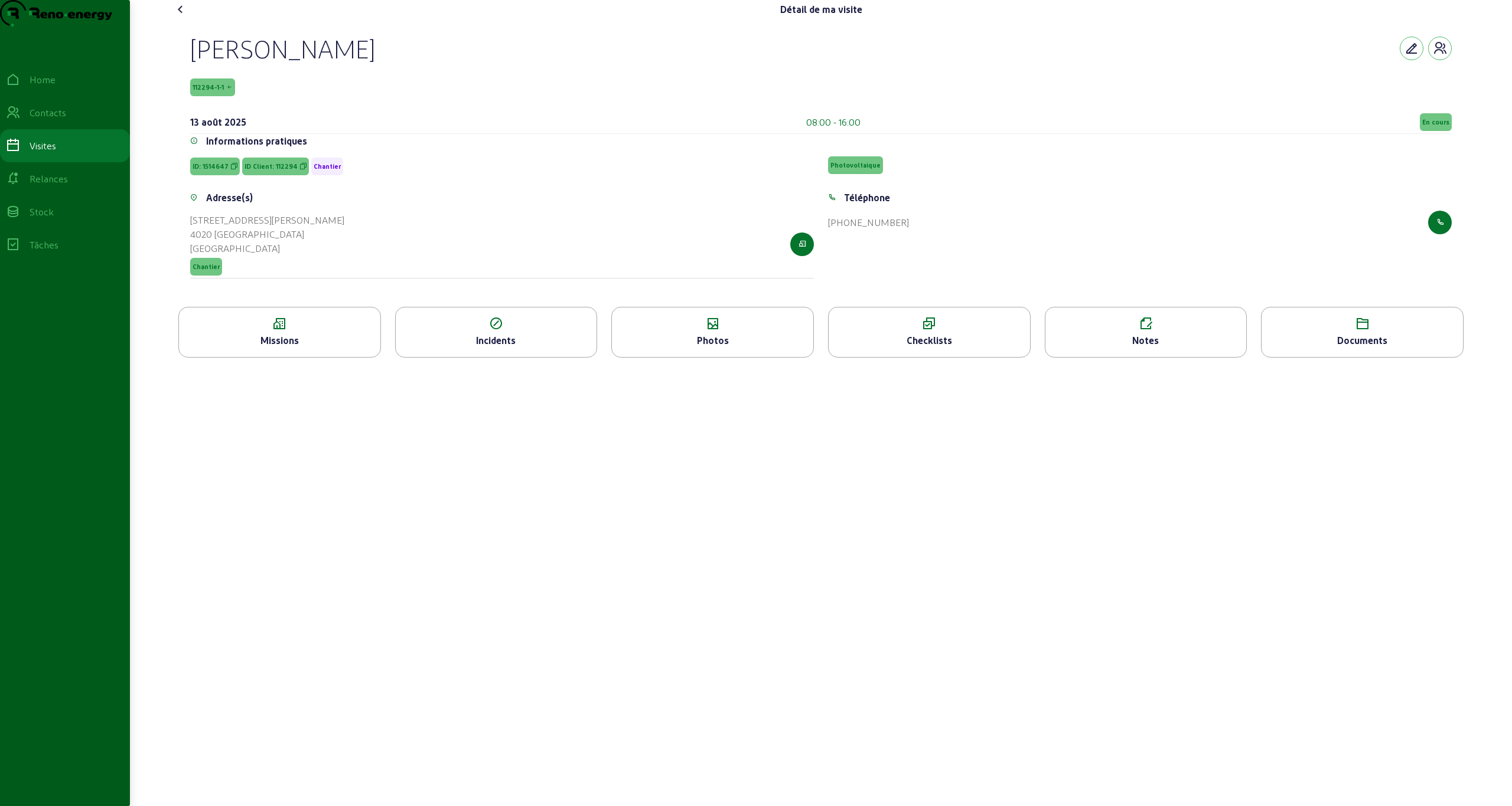
click at [183, 16] on icon at bounding box center [181, 9] width 14 height 14
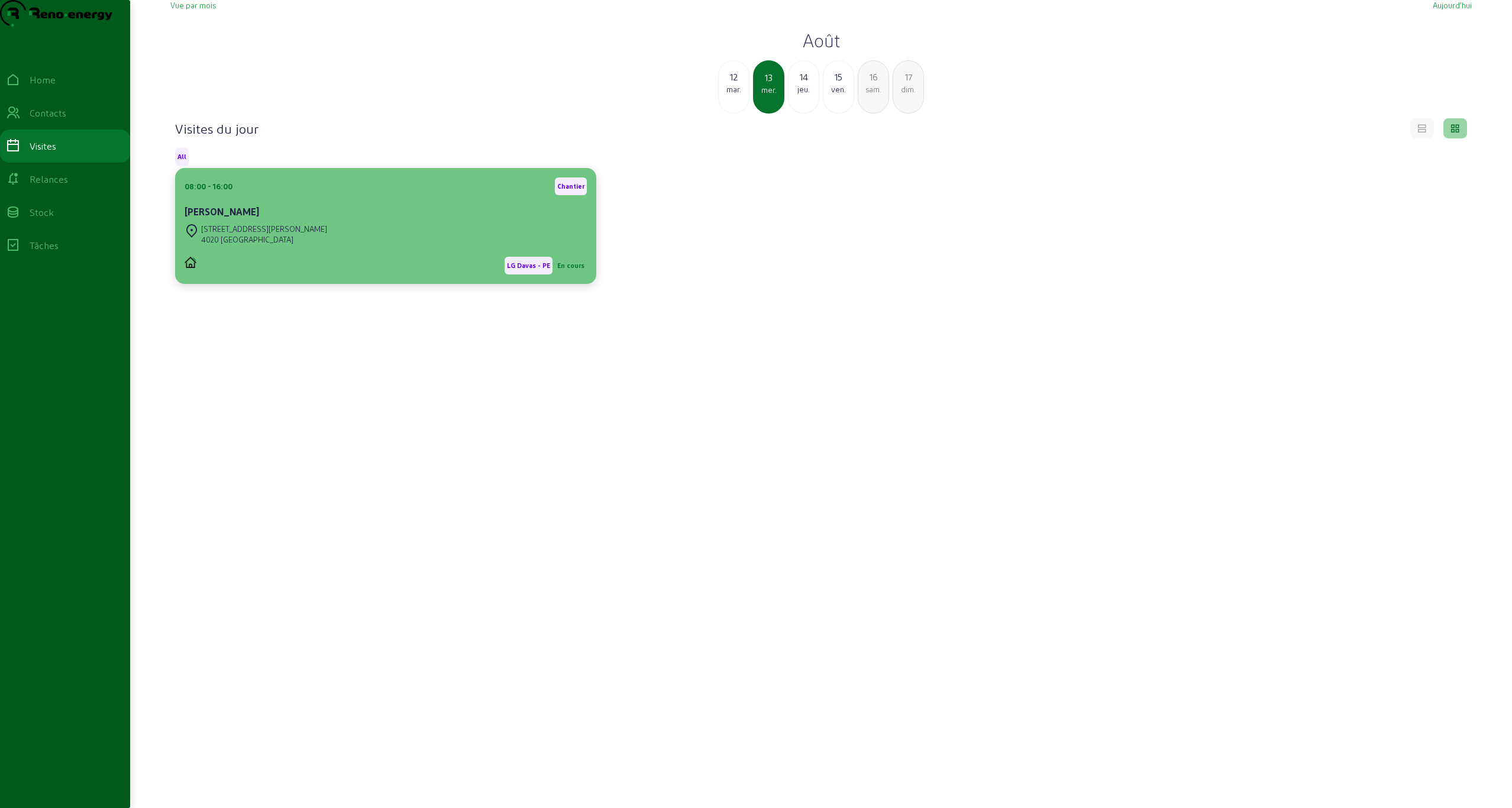
click at [352, 219] on div "Michel Philippart" at bounding box center [385, 211] width 403 height 14
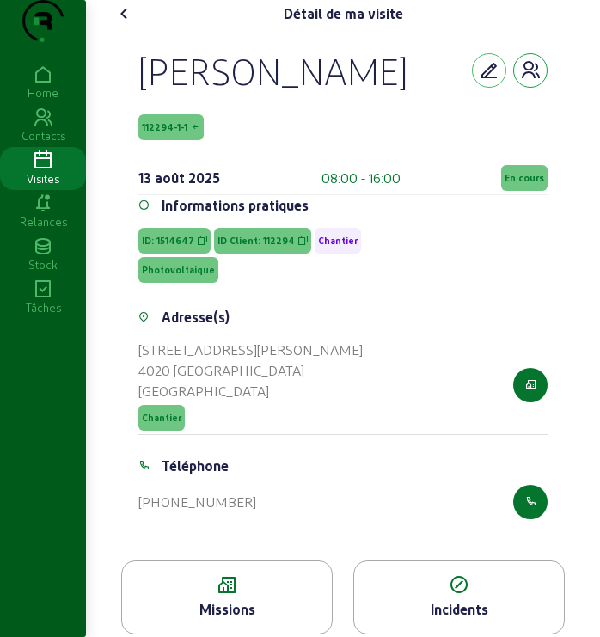
click at [529, 81] on icon "button" at bounding box center [530, 70] width 21 height 21
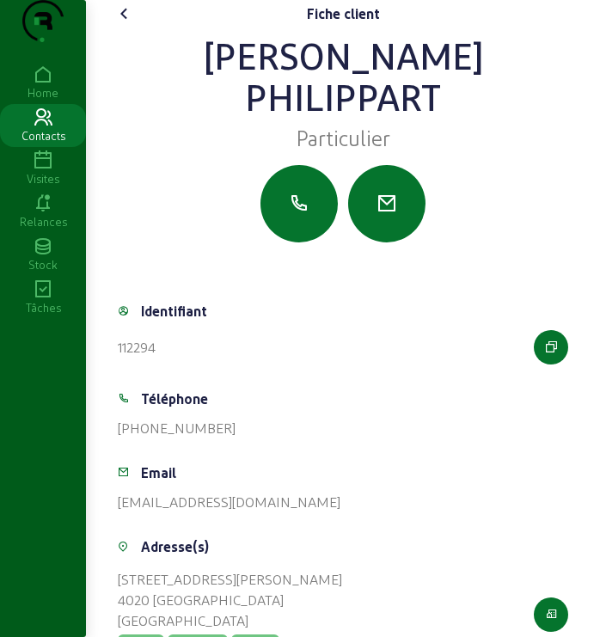
click at [121, 28] on cam-font-icon at bounding box center [125, 14] width 28 height 28
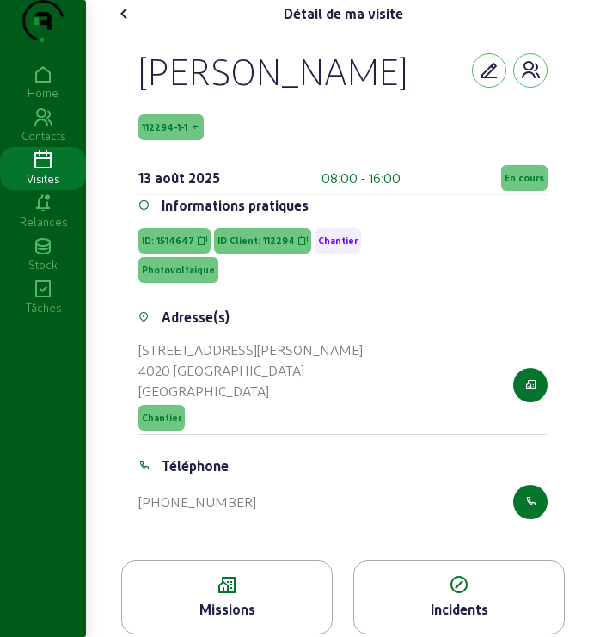
click at [161, 133] on span "112294-1-1" at bounding box center [165, 127] width 46 height 12
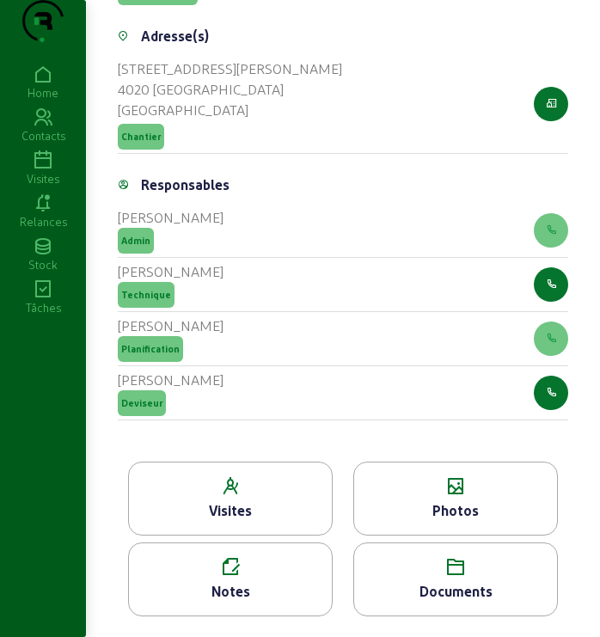
scroll to position [655, 0]
click at [453, 597] on div "Documents" at bounding box center [455, 591] width 203 height 21
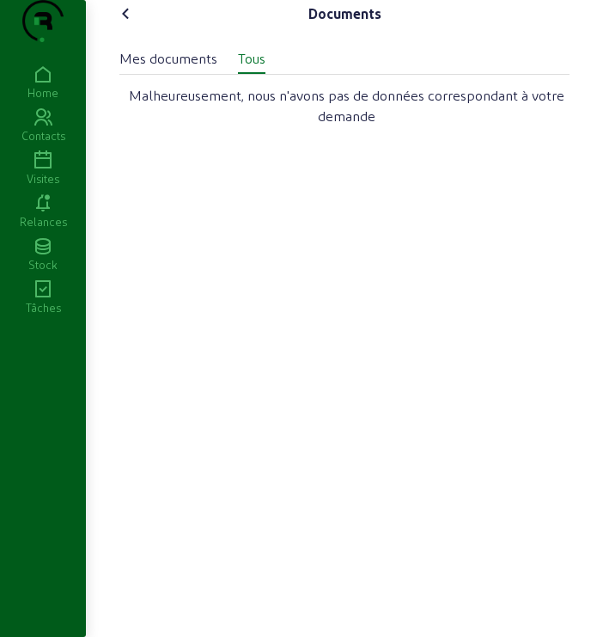
click at [151, 69] on div "Mes documents" at bounding box center [168, 58] width 98 height 21
click at [122, 24] on icon at bounding box center [126, 13] width 21 height 21
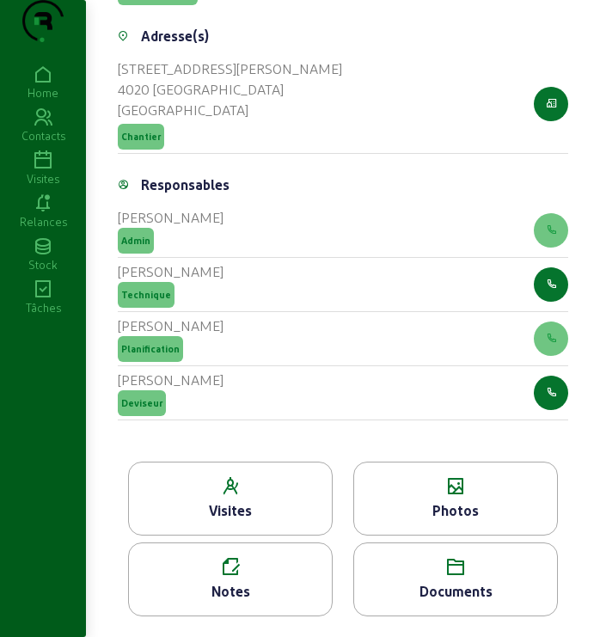
scroll to position [655, 0]
click at [231, 575] on icon at bounding box center [230, 567] width 203 height 21
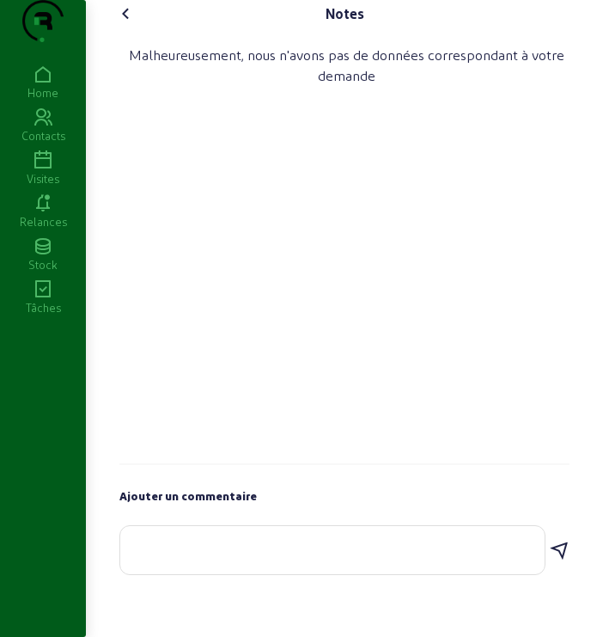
click at [131, 24] on icon at bounding box center [126, 13] width 21 height 21
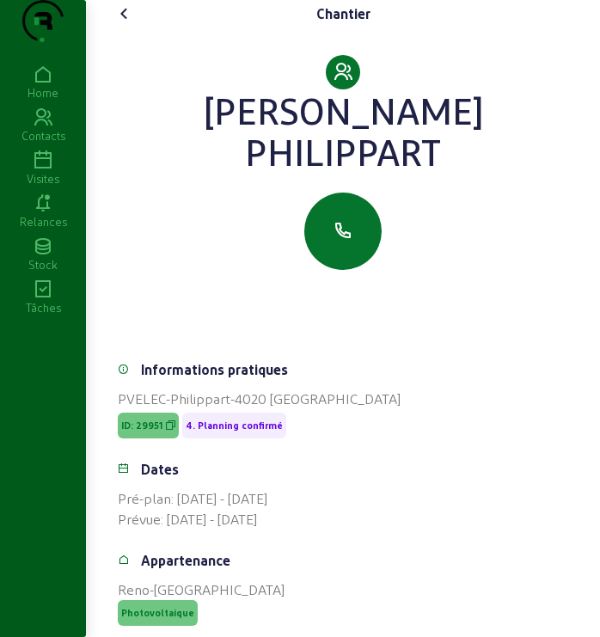
click at [131, 24] on icon at bounding box center [124, 13] width 21 height 21
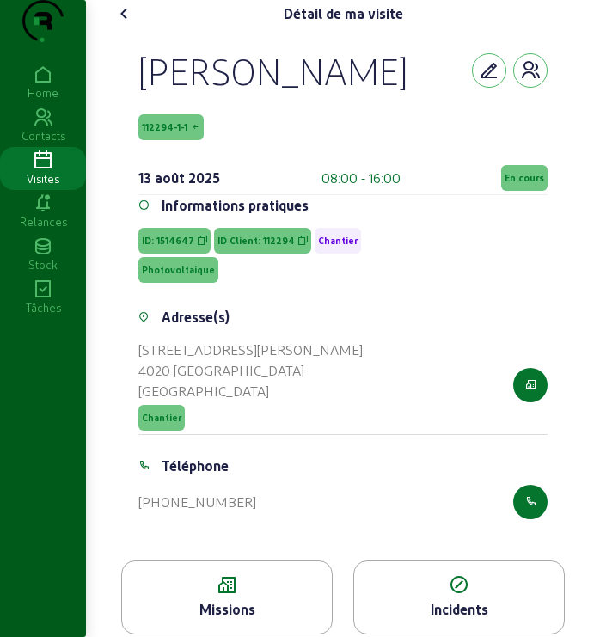
click at [355, 519] on div "+32 495 53 37 69" at bounding box center [342, 502] width 409 height 34
click at [328, 519] on div "+32 495 53 37 69" at bounding box center [342, 502] width 409 height 34
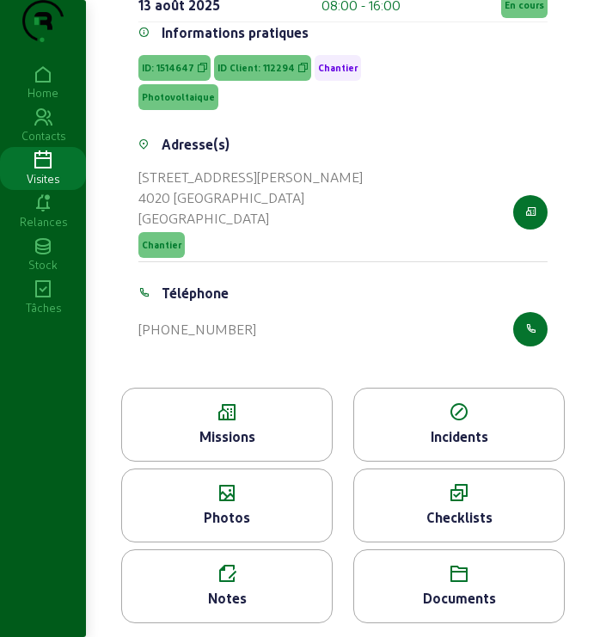
click at [238, 508] on div "Photos" at bounding box center [227, 517] width 210 height 21
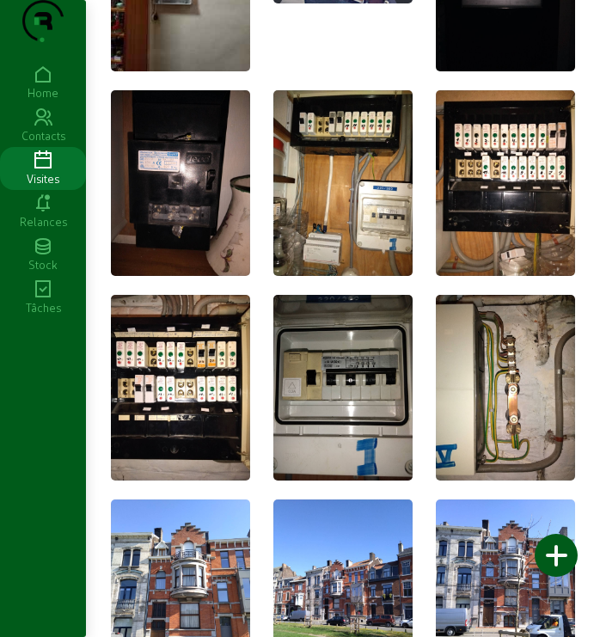
scroll to position [3897, 0]
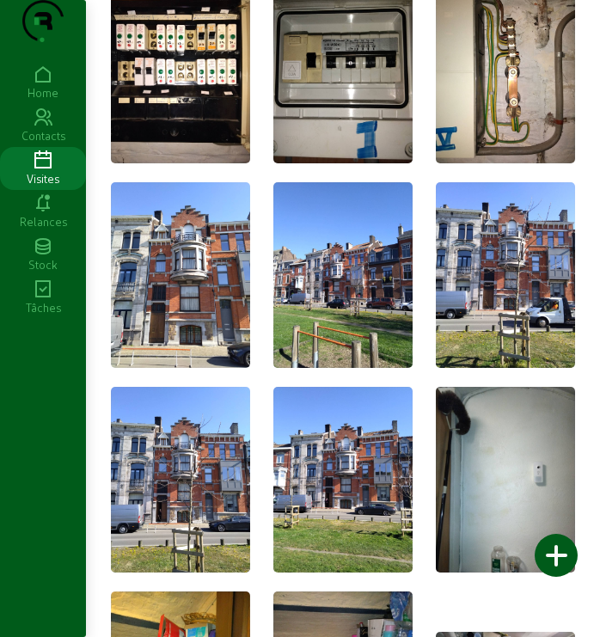
click at [197, 262] on img at bounding box center [180, 275] width 139 height 186
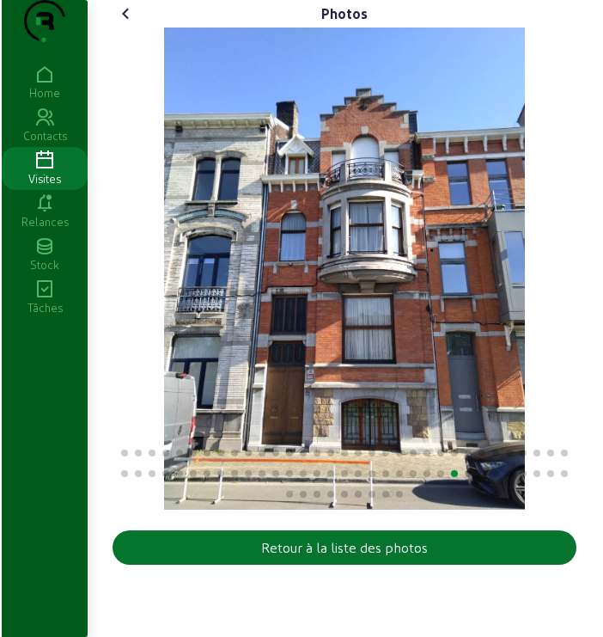
scroll to position [0, 0]
